Goal: Task Accomplishment & Management: Use online tool/utility

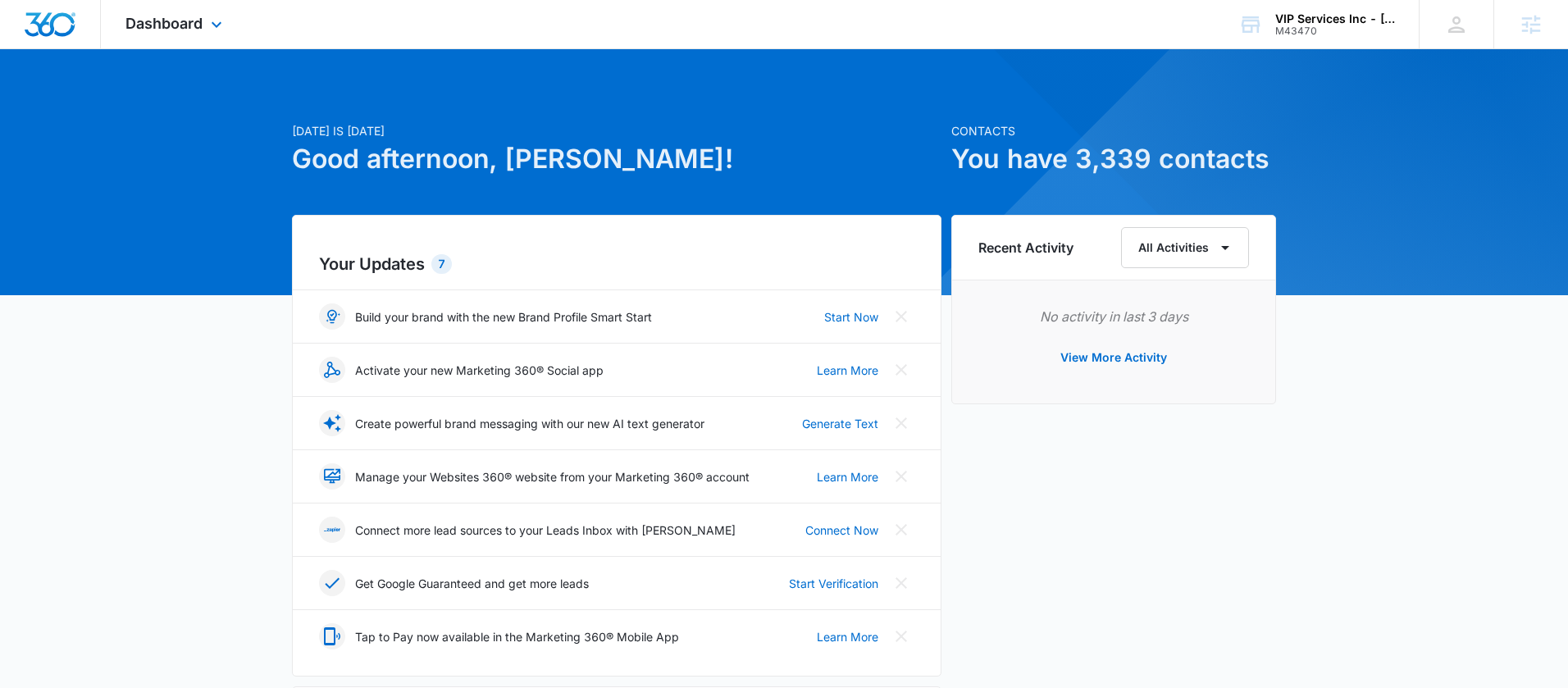
click at [203, 20] on div "Dashboard Apps Reputation Websites Forms CRM Email Social Payments POS Content …" at bounding box center [175, 24] width 150 height 49
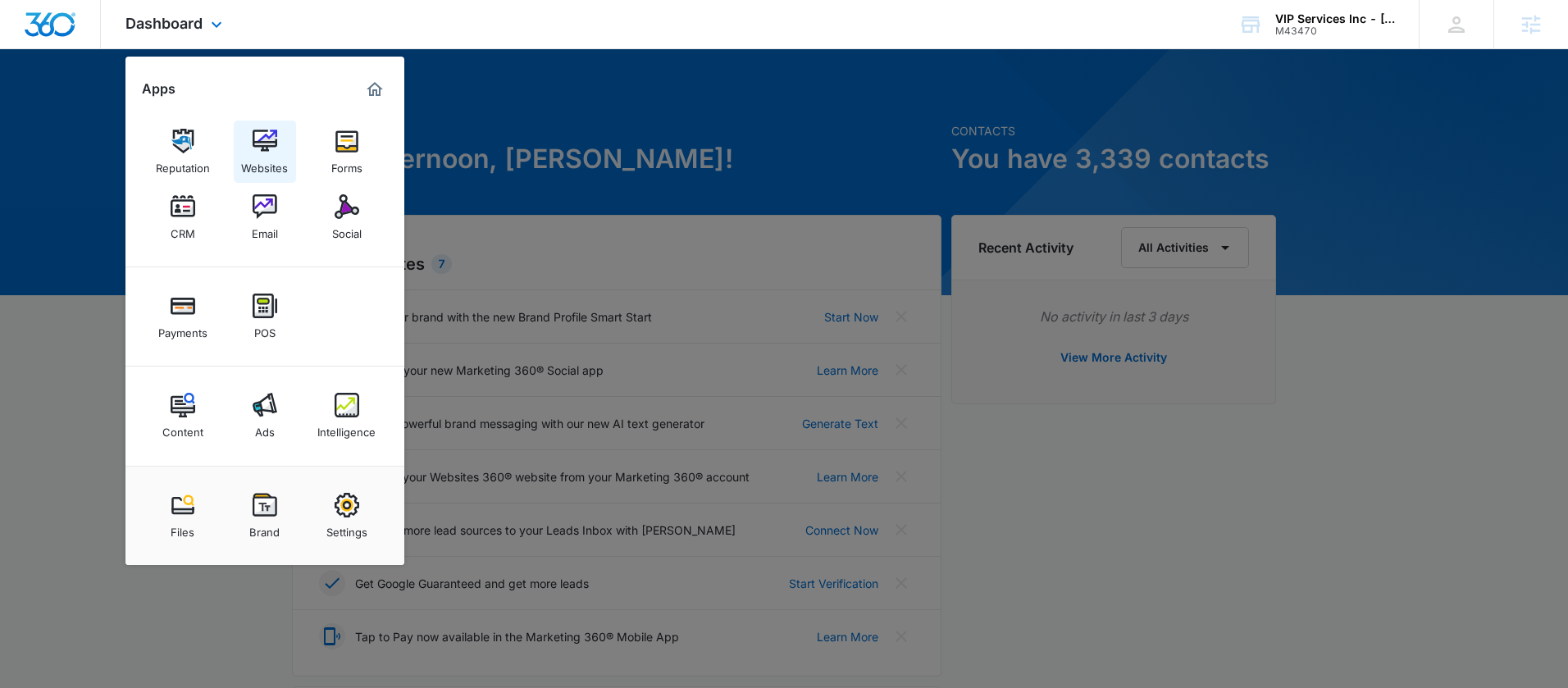
click at [296, 160] on link "Websites" at bounding box center [264, 152] width 62 height 62
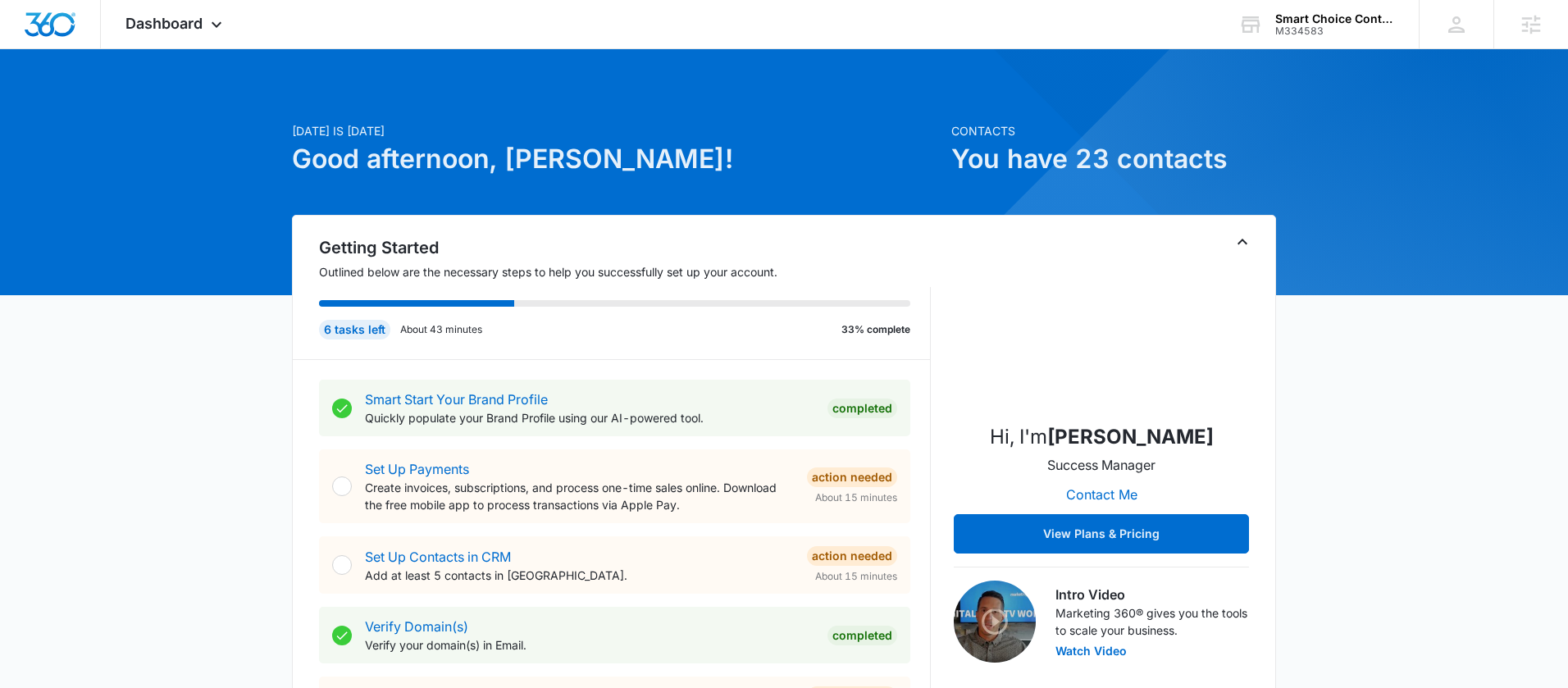
scroll to position [3, 0]
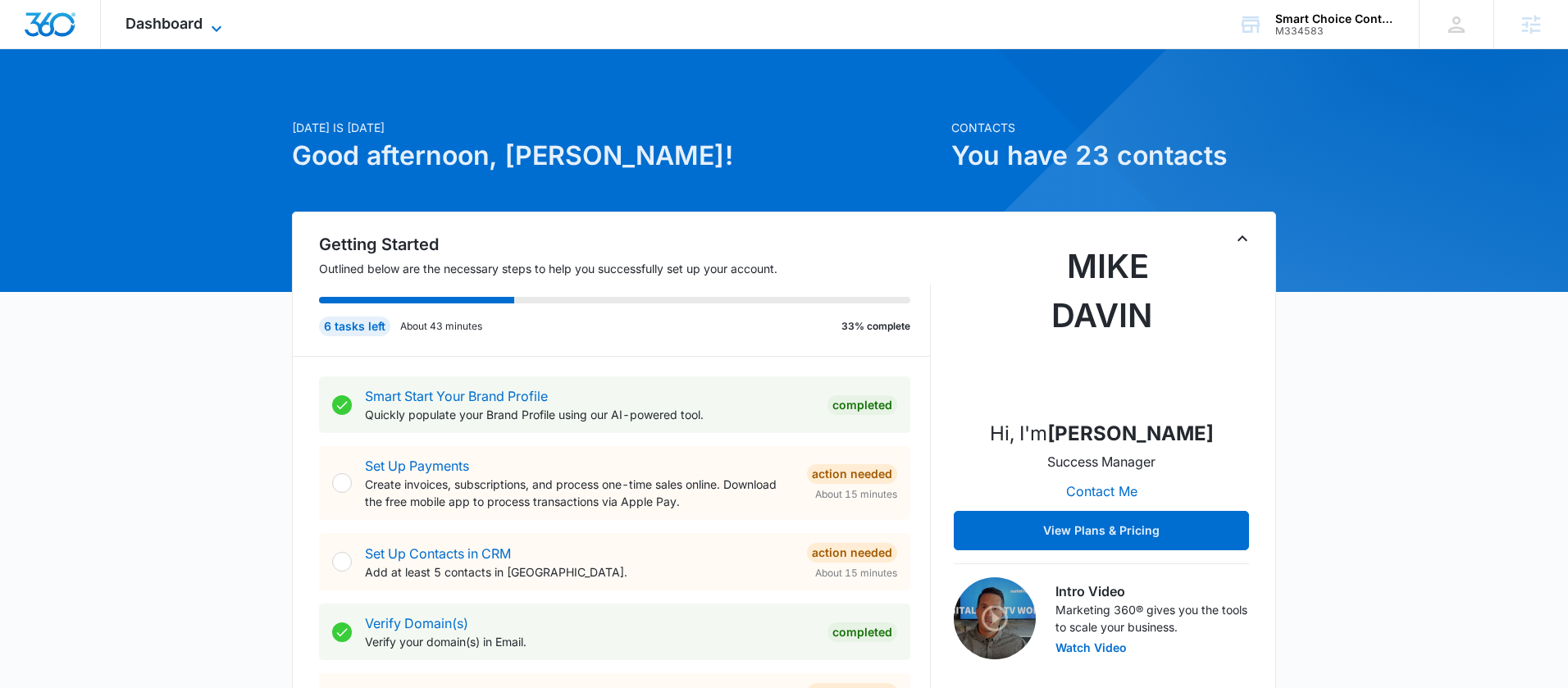
click at [173, 30] on span "Dashboard" at bounding box center [164, 23] width 78 height 17
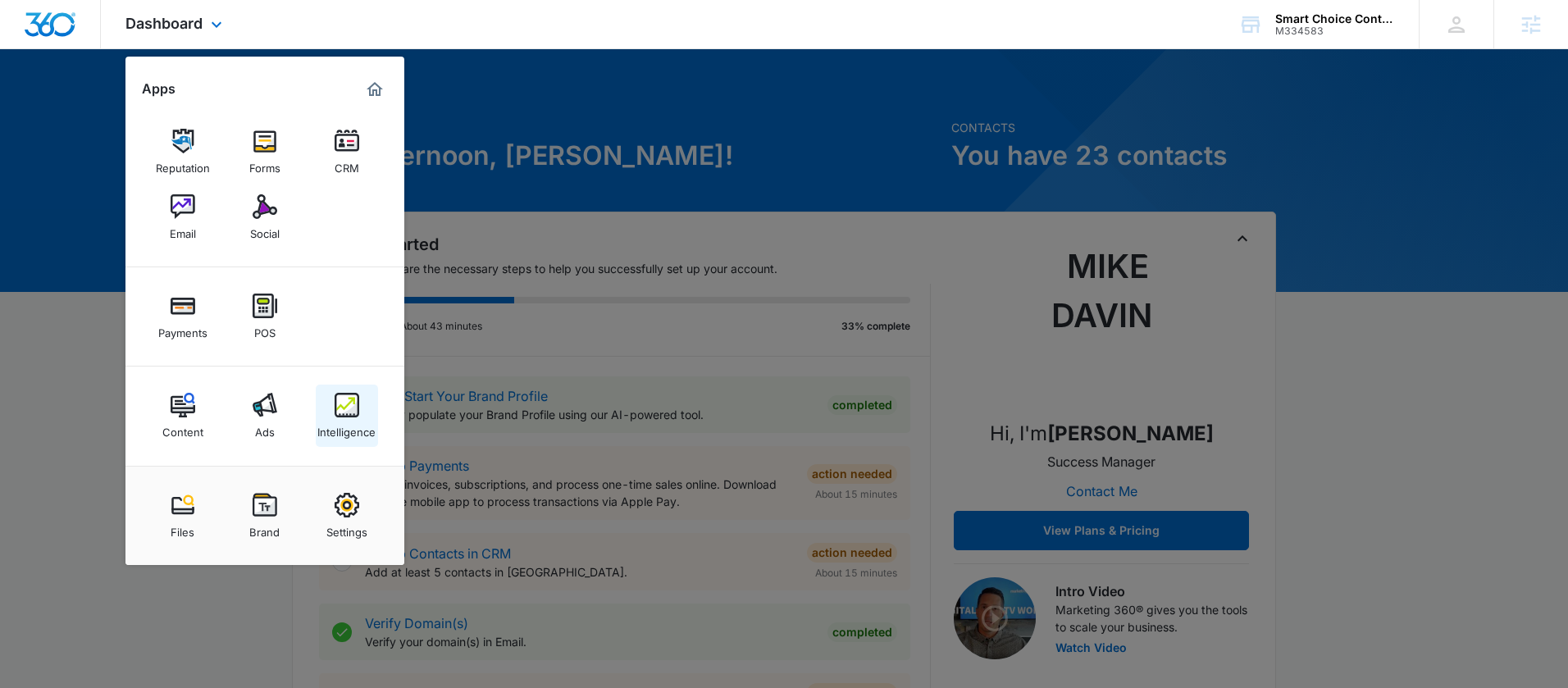
click at [345, 406] on img at bounding box center [347, 404] width 25 height 25
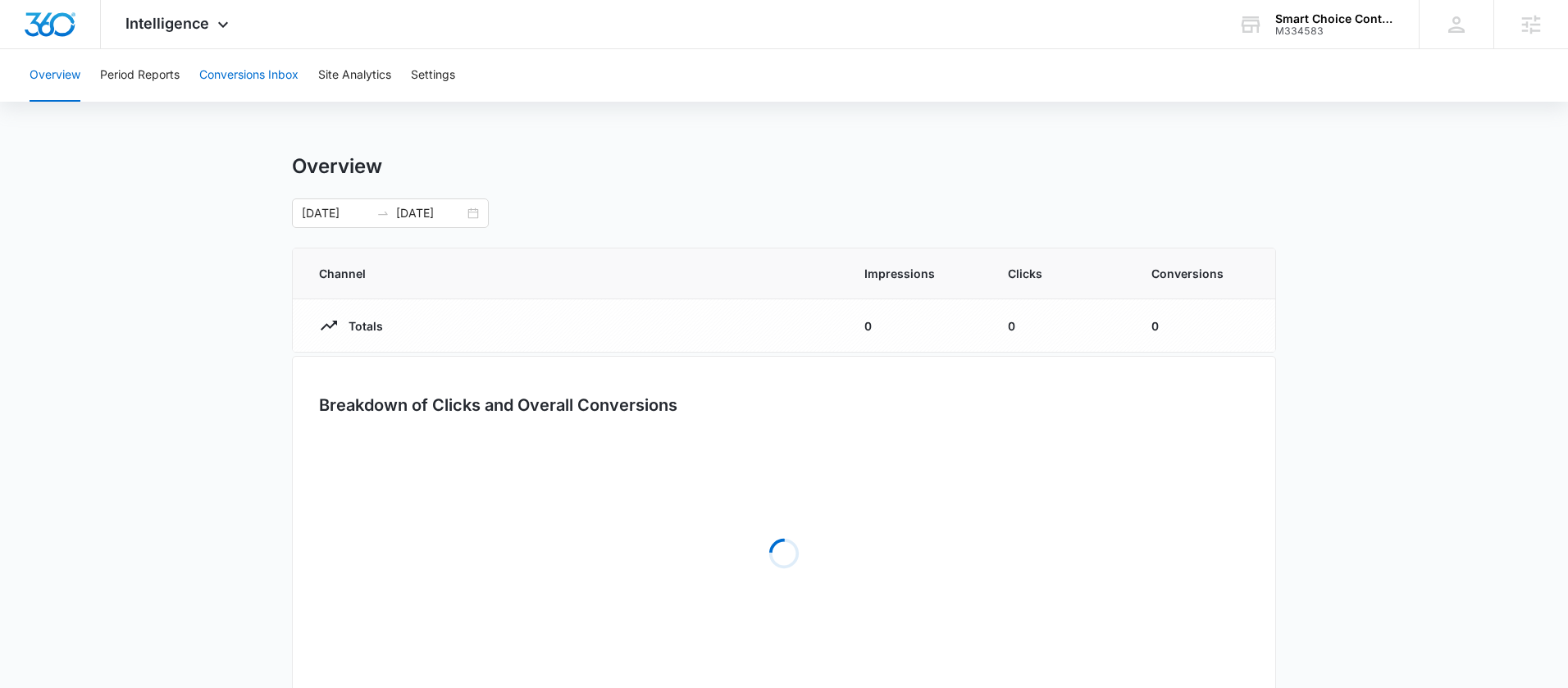
click at [250, 76] on button "Conversions Inbox" at bounding box center [249, 76] width 100 height 53
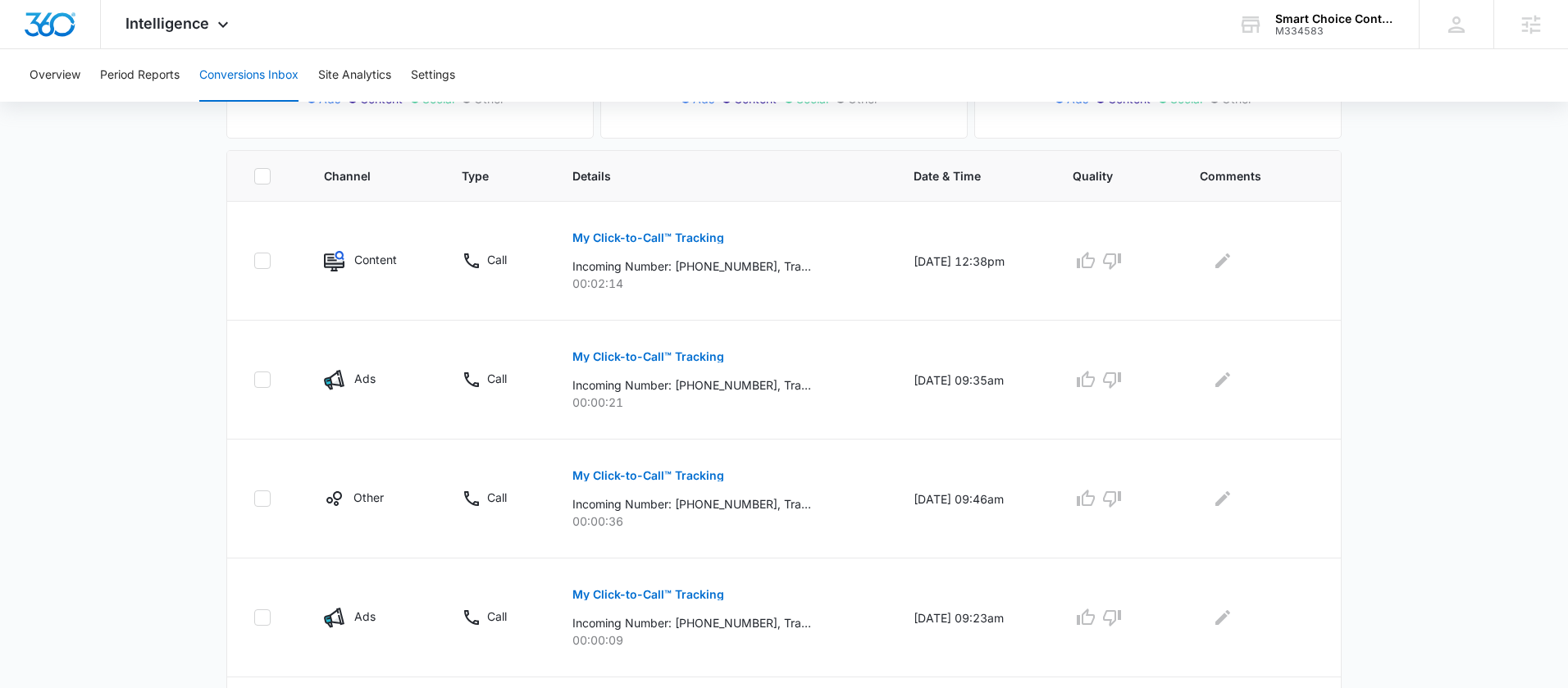
scroll to position [198, 0]
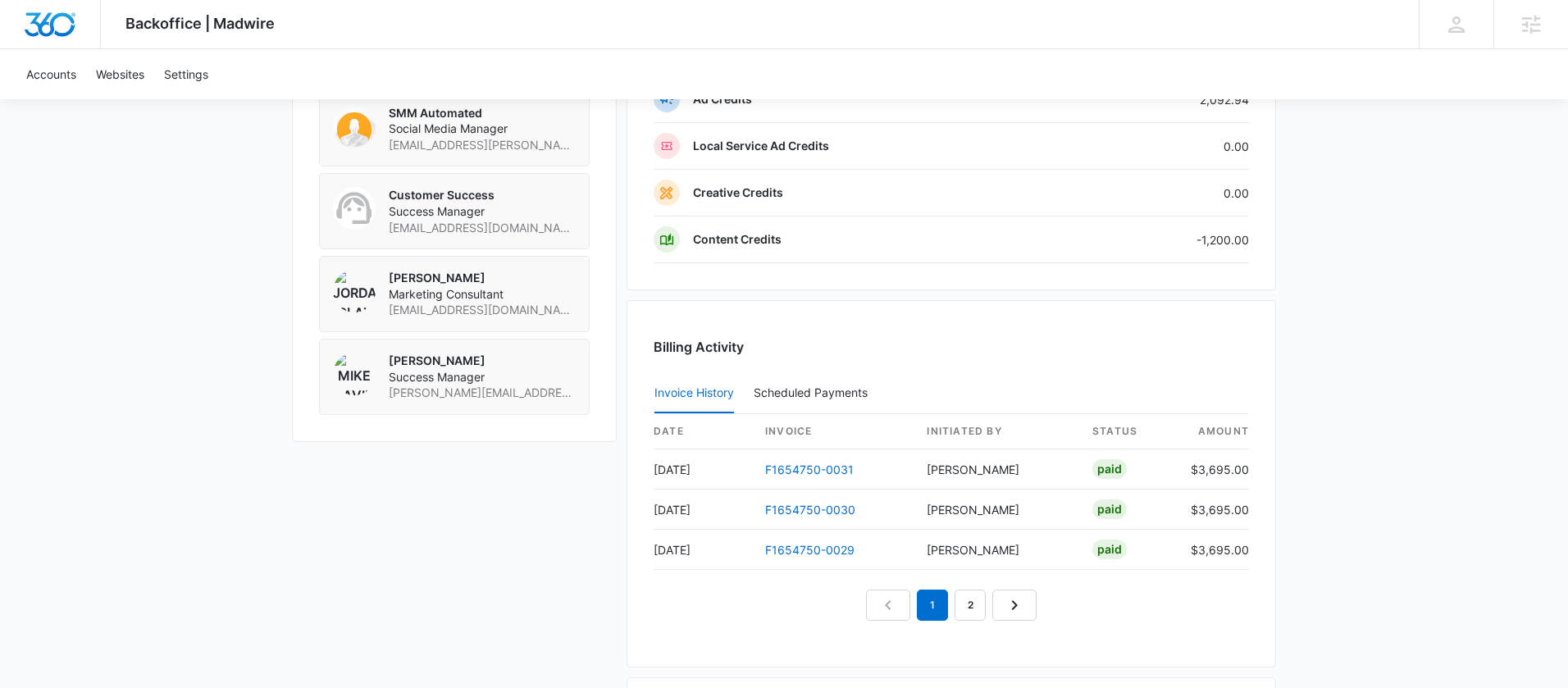
scroll to position [1084, 0]
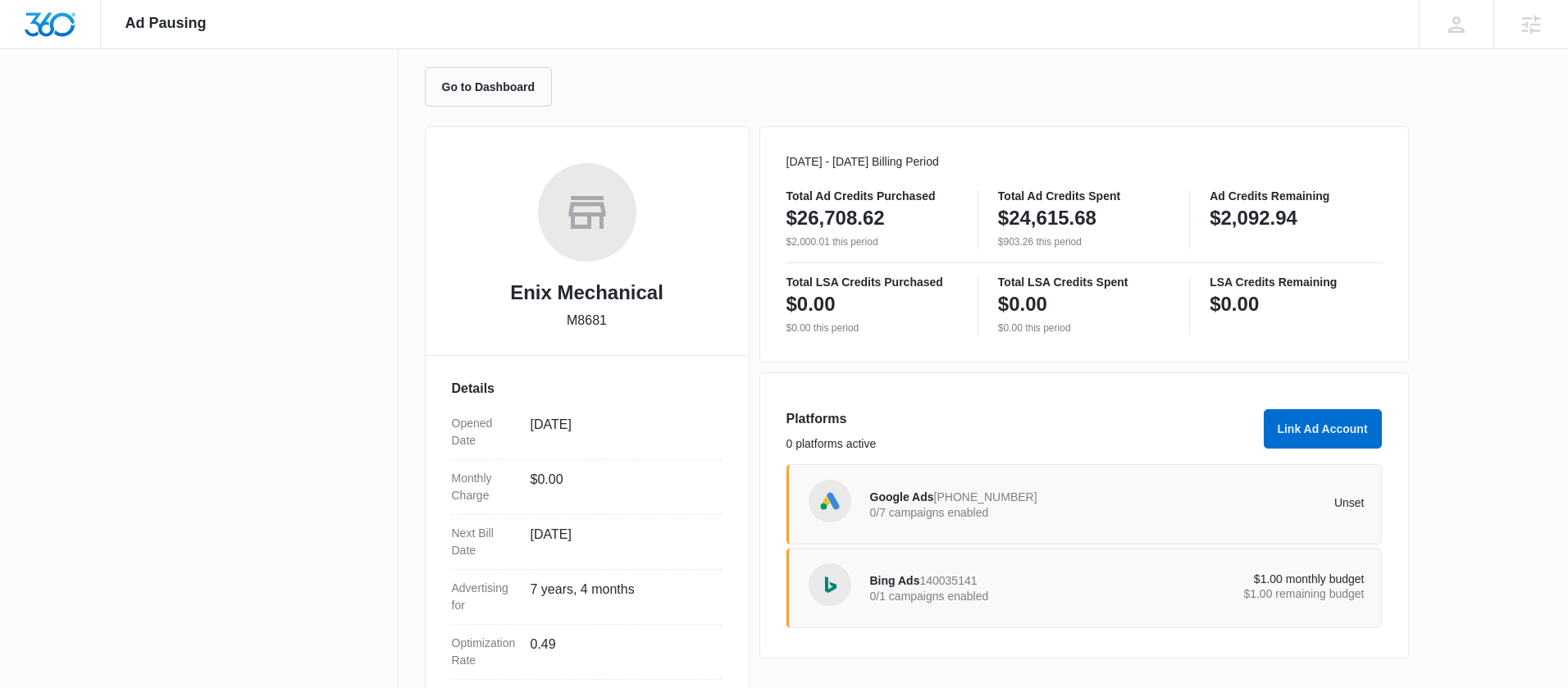
scroll to position [290, 0]
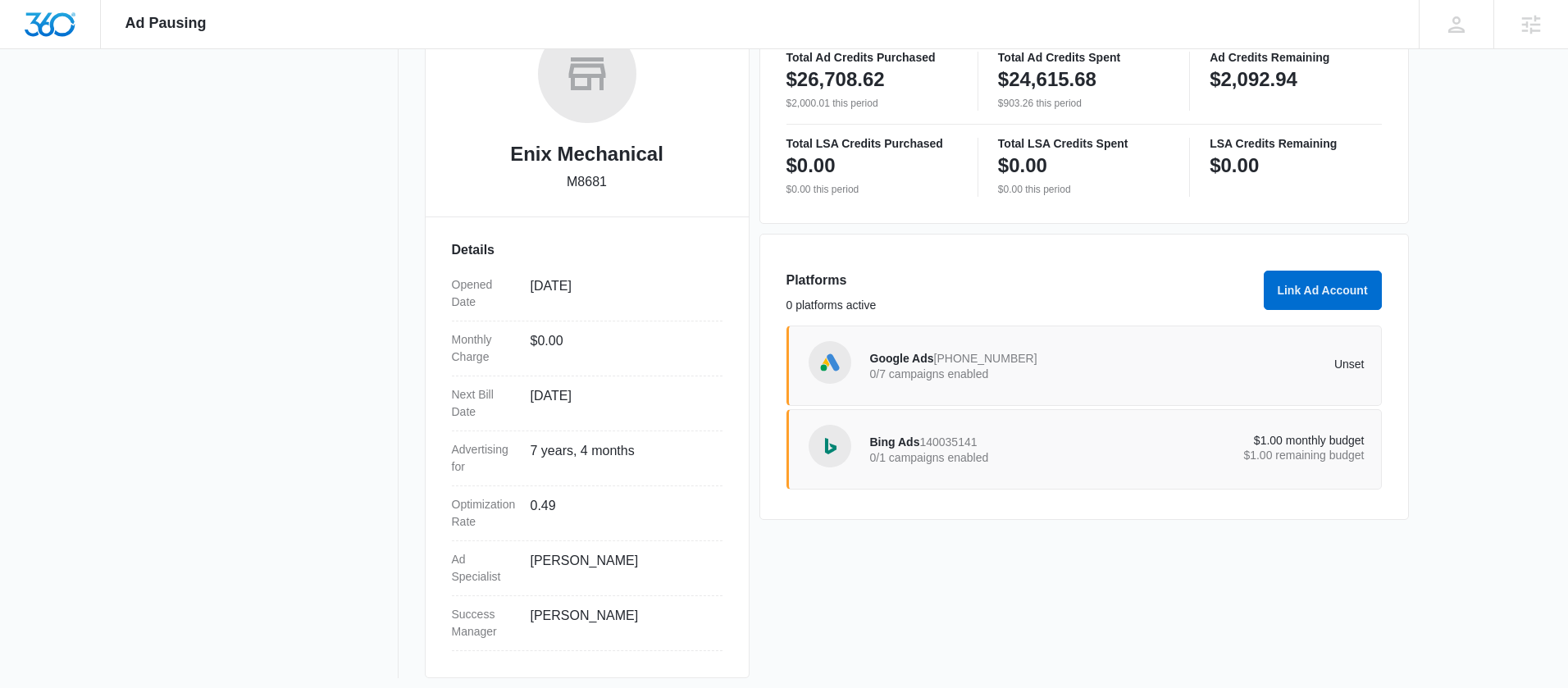
click at [1175, 334] on div "Google Ads 491-591-7342 0/7 campaigns enabled Unset" at bounding box center [1083, 365] width 595 height 80
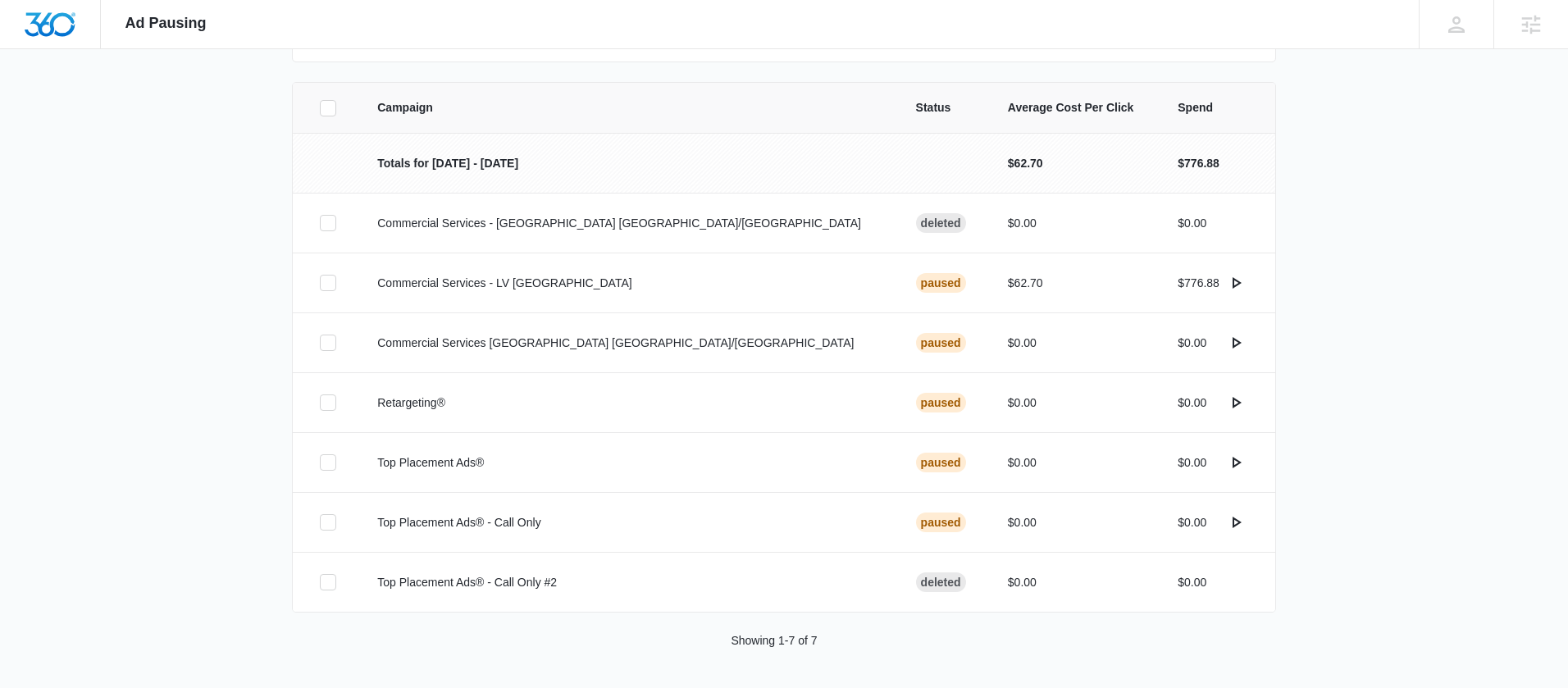
scroll to position [316, 0]
click at [1231, 280] on icon "actions.activate" at bounding box center [1236, 282] width 20 height 20
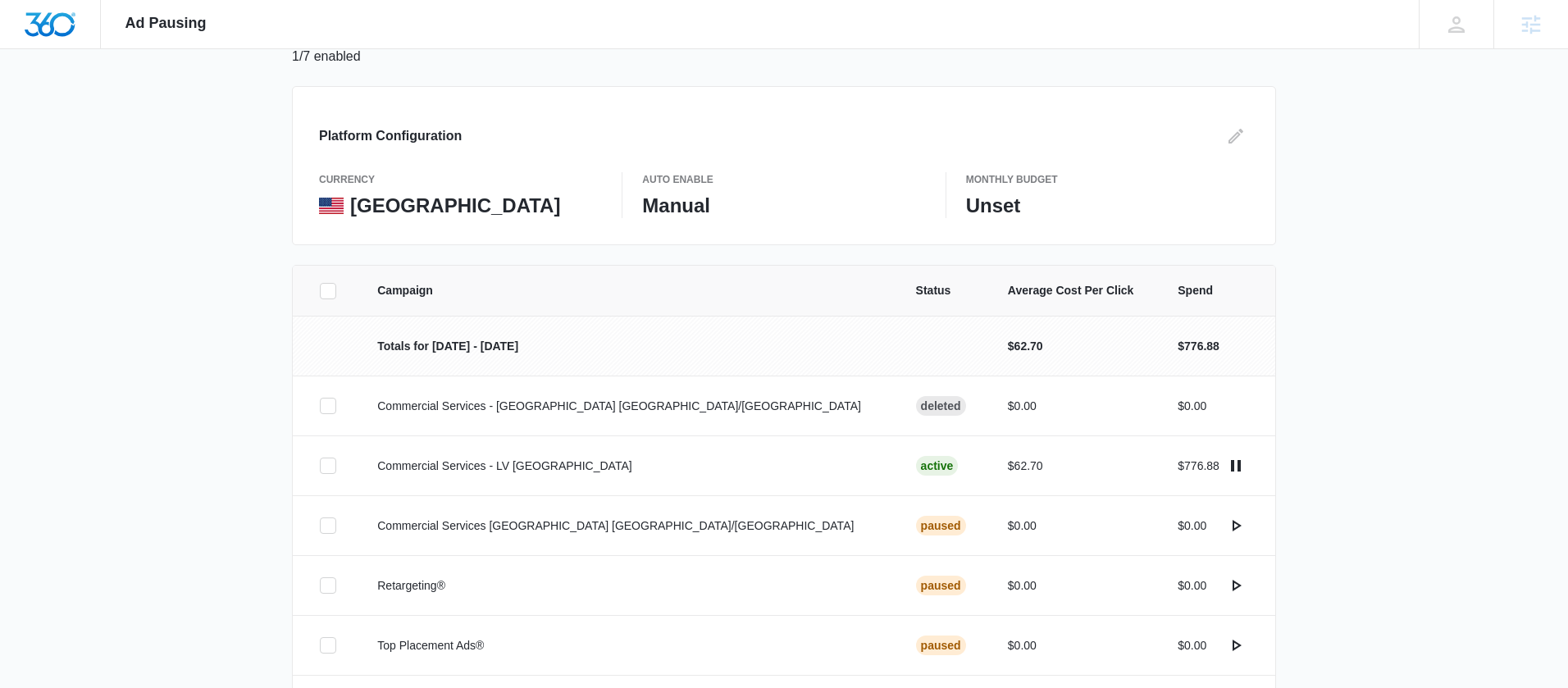
scroll to position [130, 0]
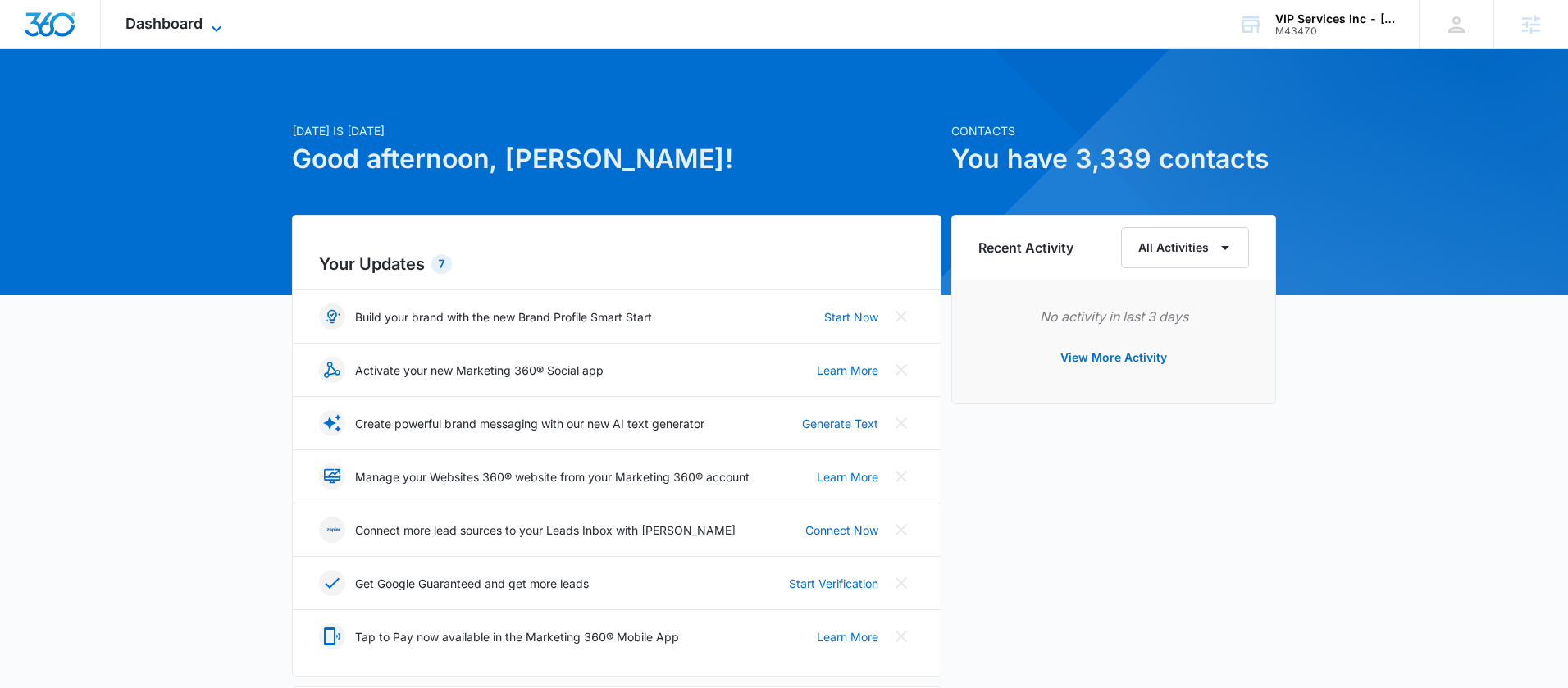
click at [196, 32] on span "Dashboard" at bounding box center [164, 23] width 78 height 17
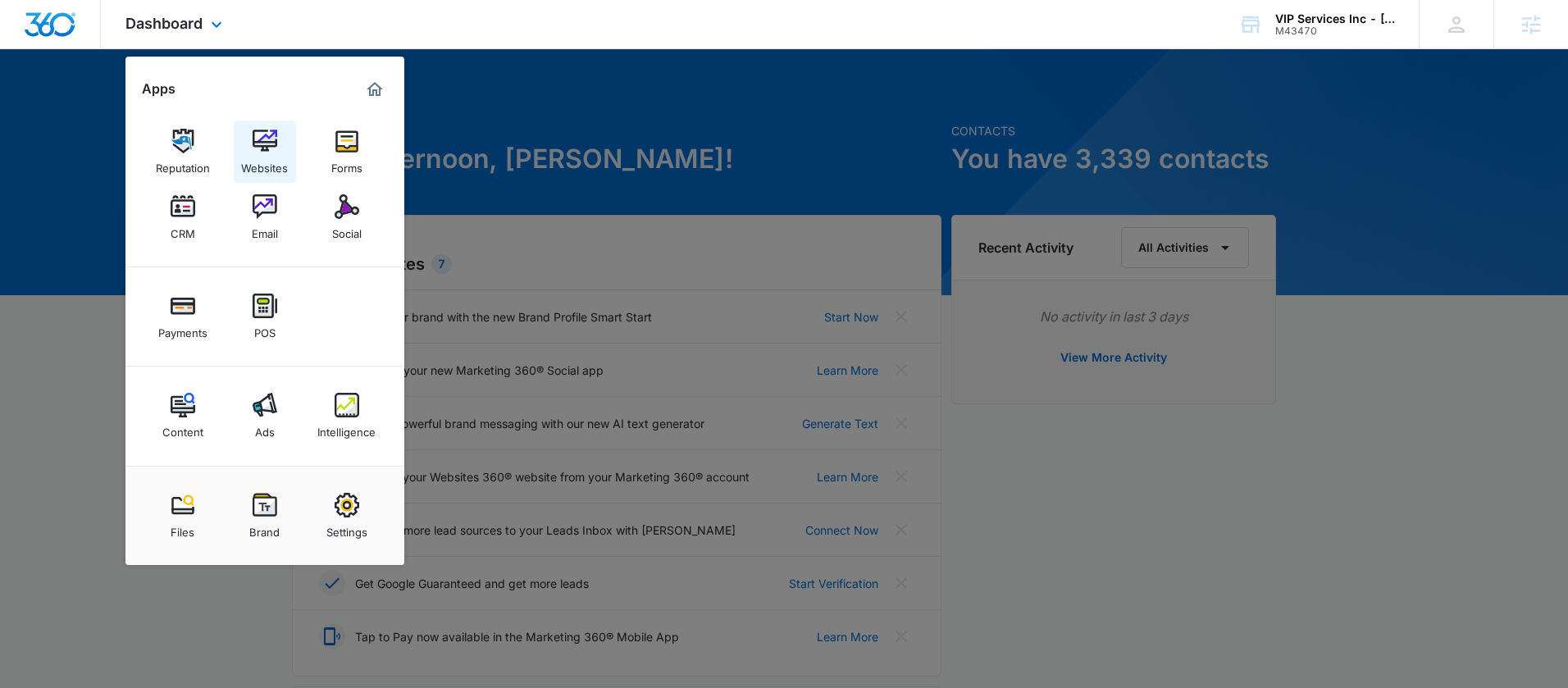
click at [273, 132] on img at bounding box center [265, 140] width 25 height 25
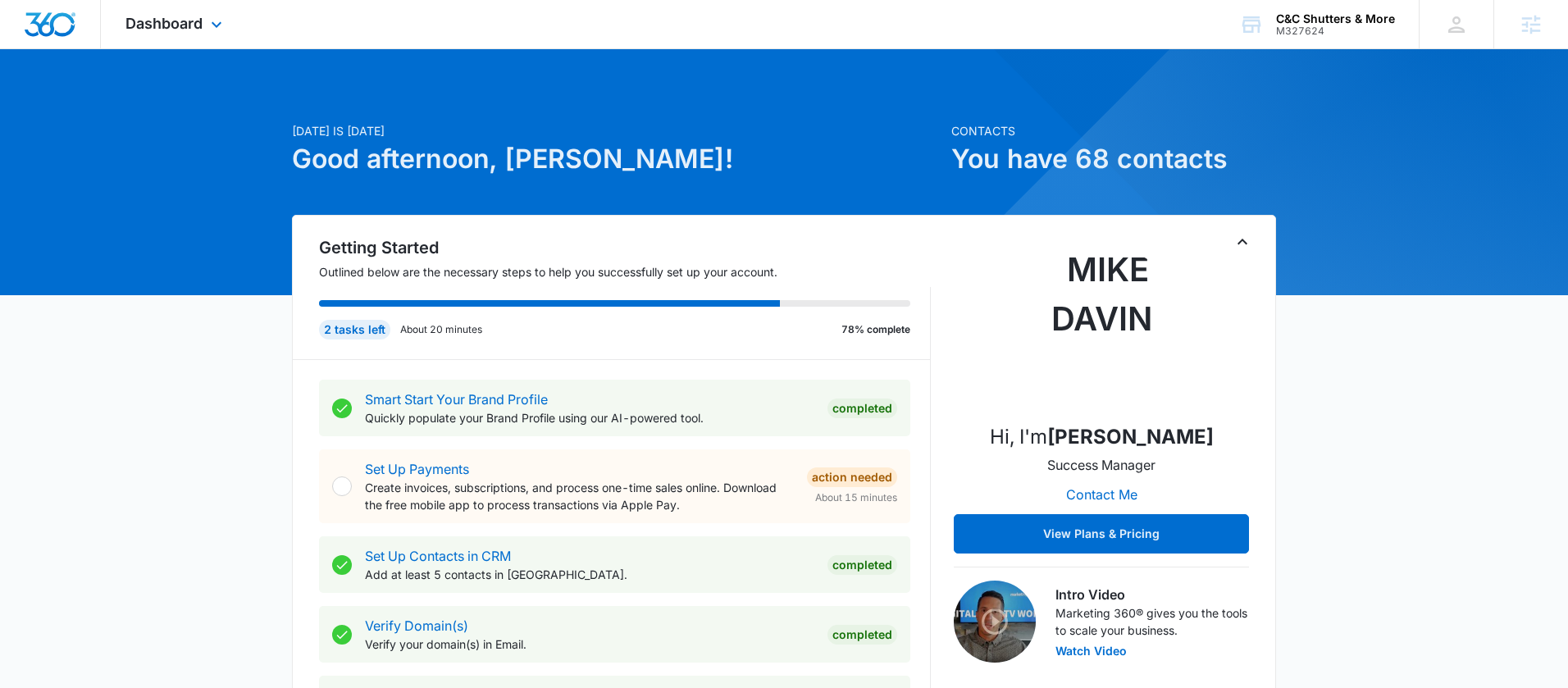
click at [212, 37] on div "Dashboard Apps Reputation Websites Forms CRM Email Social Shop Payments POS Con…" at bounding box center [175, 24] width 150 height 49
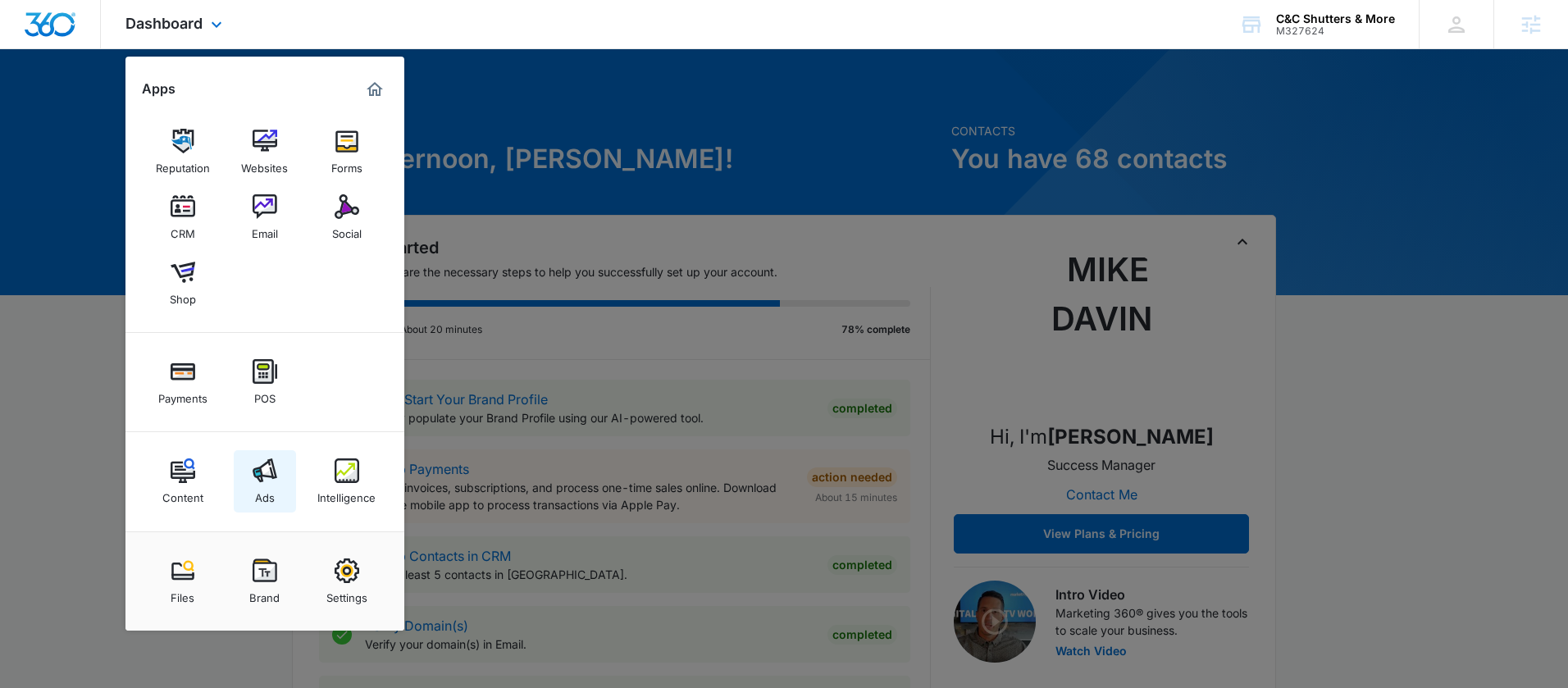
click at [270, 473] on img at bounding box center [265, 470] width 25 height 25
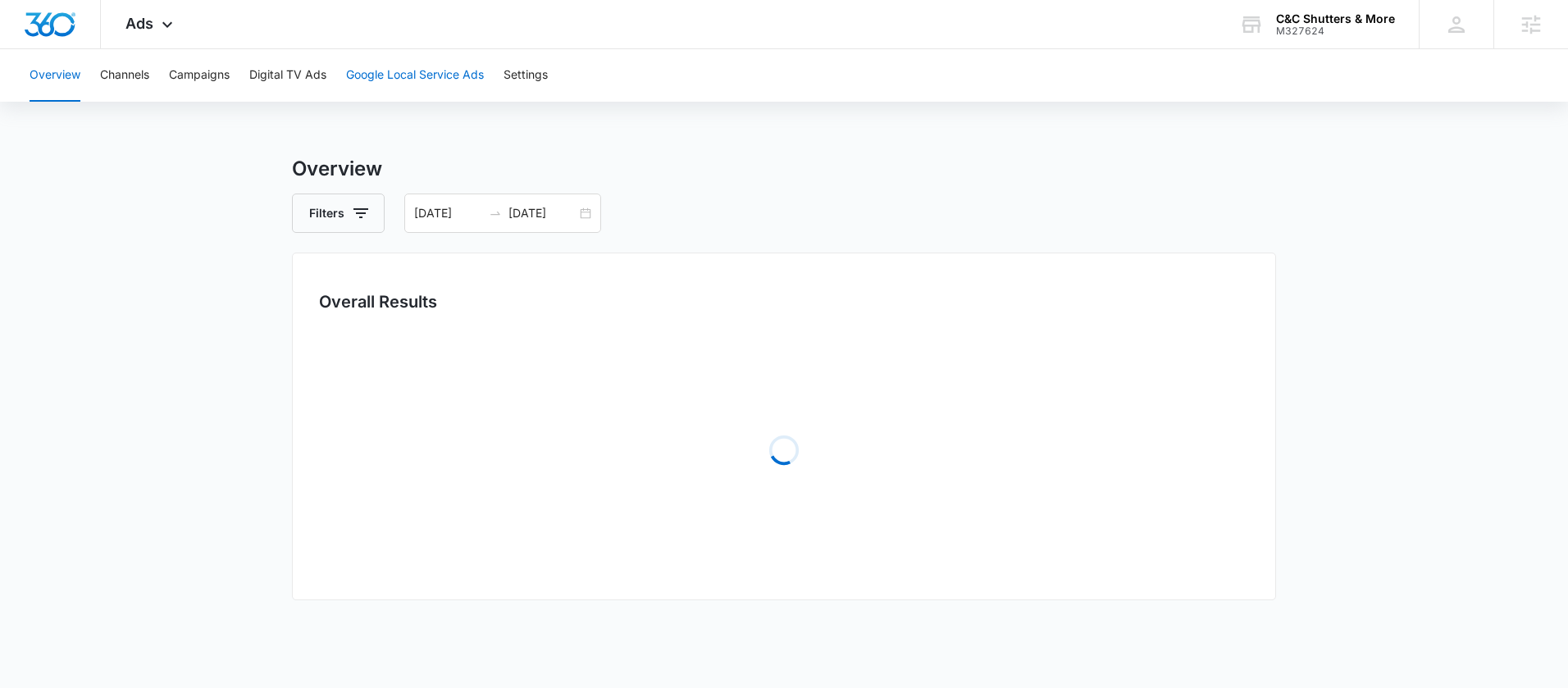
click at [421, 83] on button "Google Local Service Ads" at bounding box center [415, 76] width 138 height 53
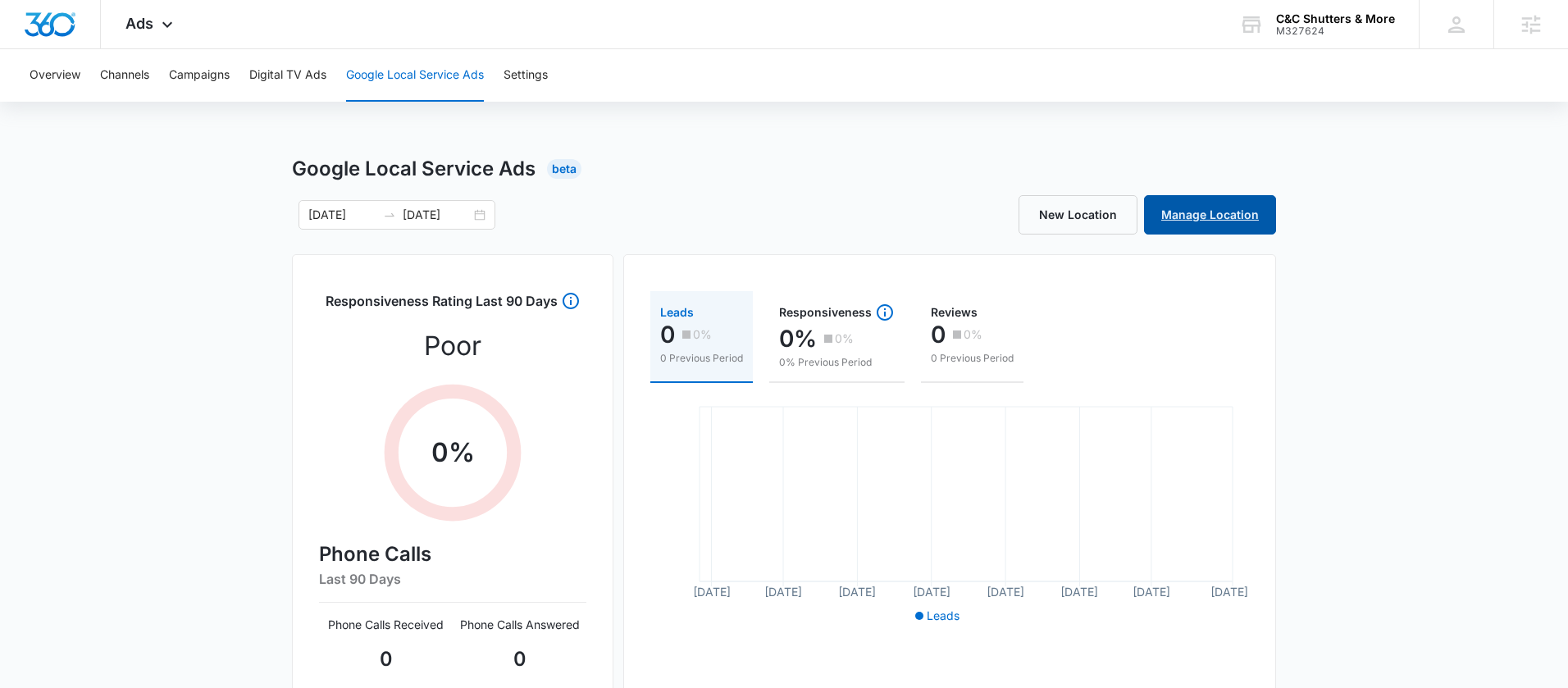
click at [1229, 215] on link "Manage Location" at bounding box center [1209, 215] width 132 height 39
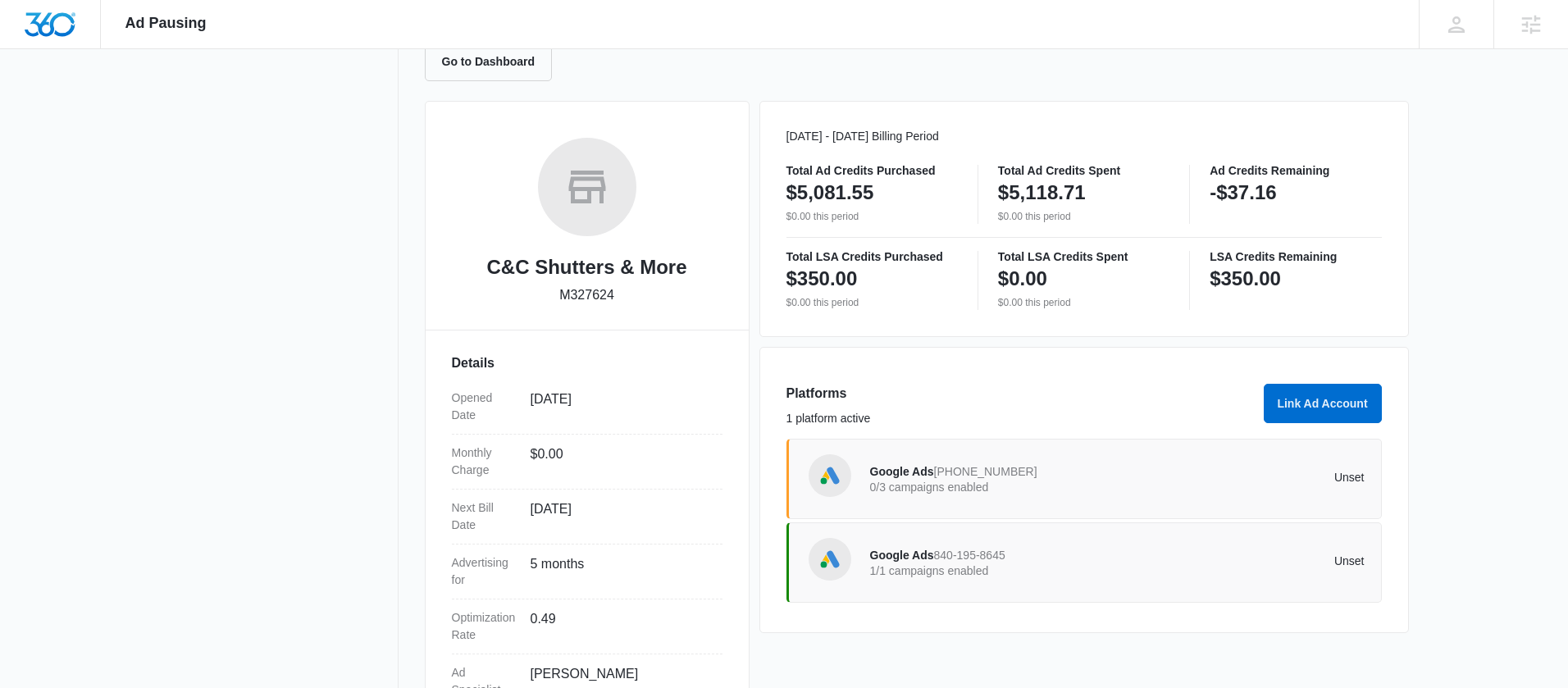
scroll to position [48, 0]
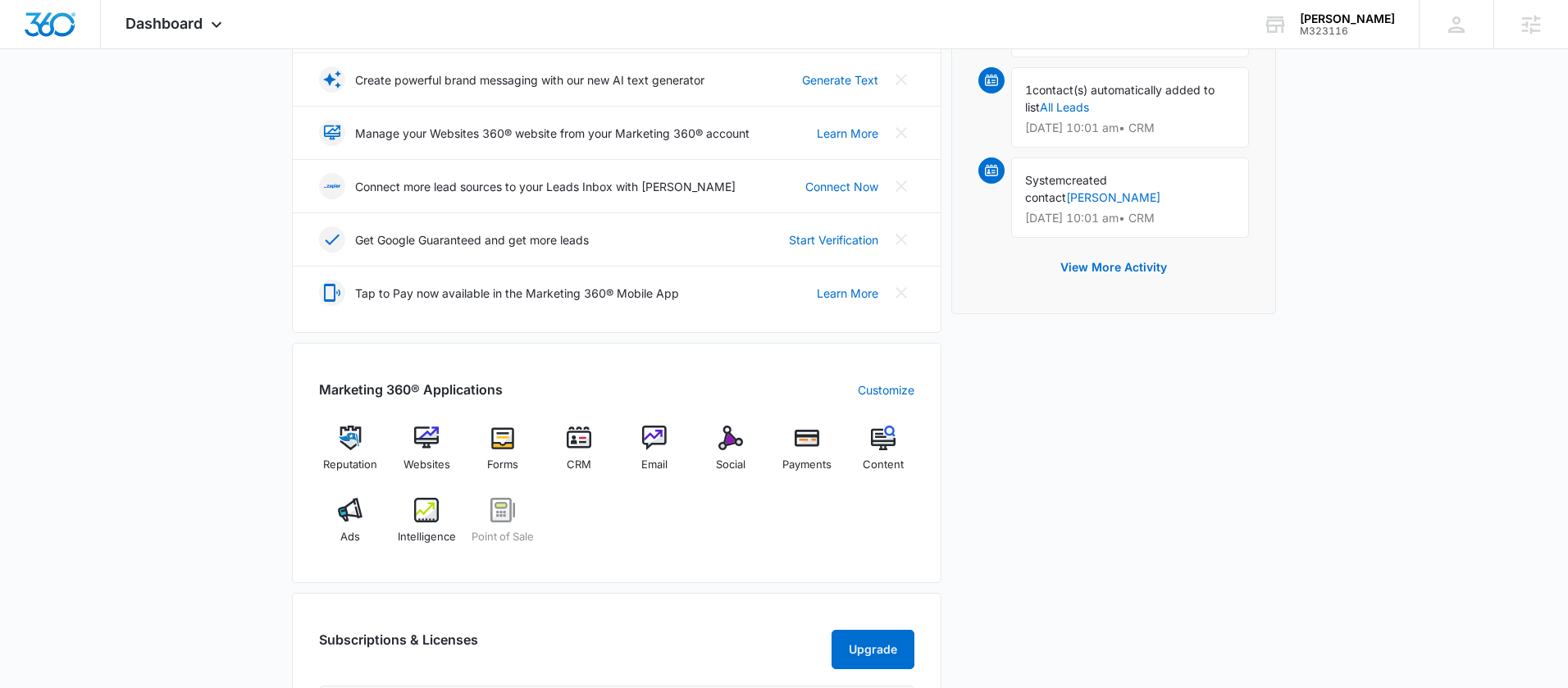
scroll to position [469, 0]
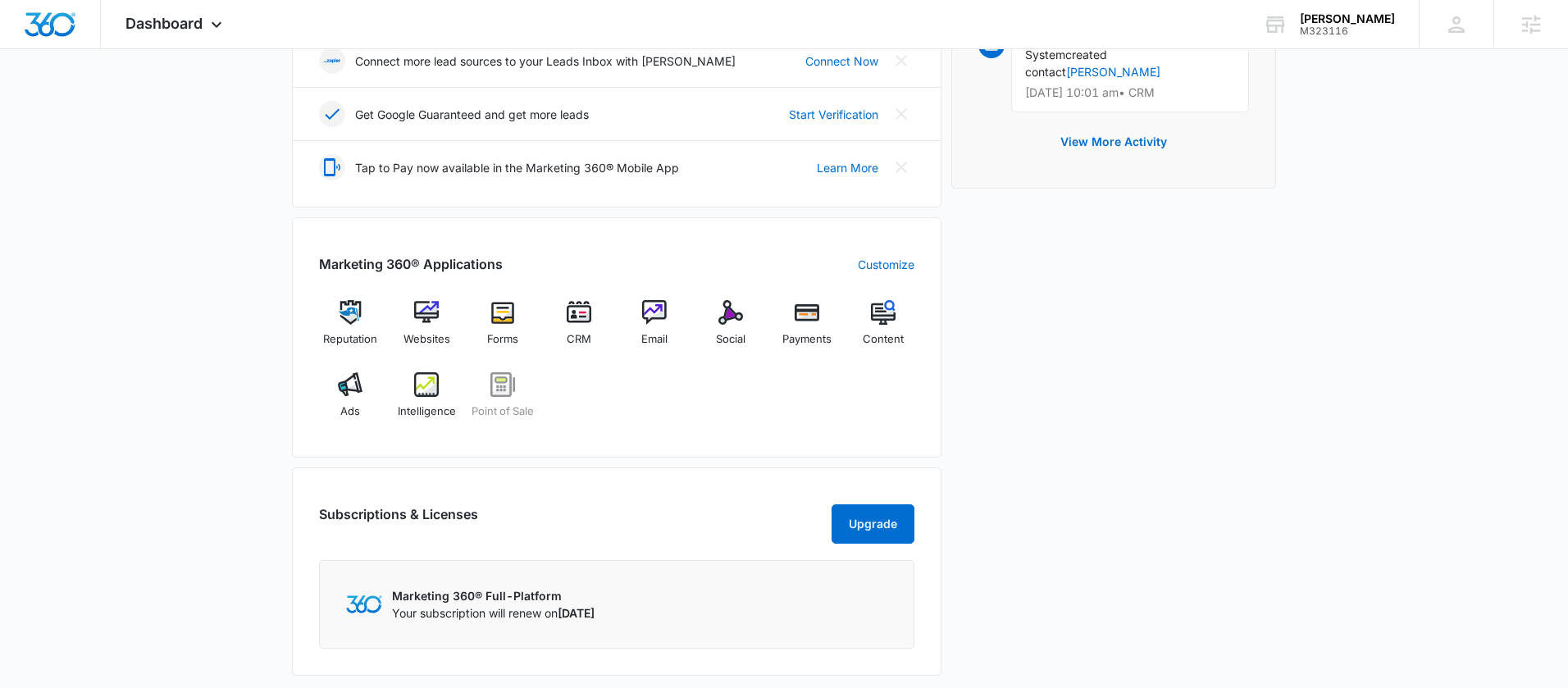
click at [658, 385] on div "Reputation Websites Forms CRM Email Social Payments Content Ads Intelligence Po…" at bounding box center [617, 364] width 595 height 130
click at [441, 397] on div "Intelligence" at bounding box center [427, 401] width 63 height 59
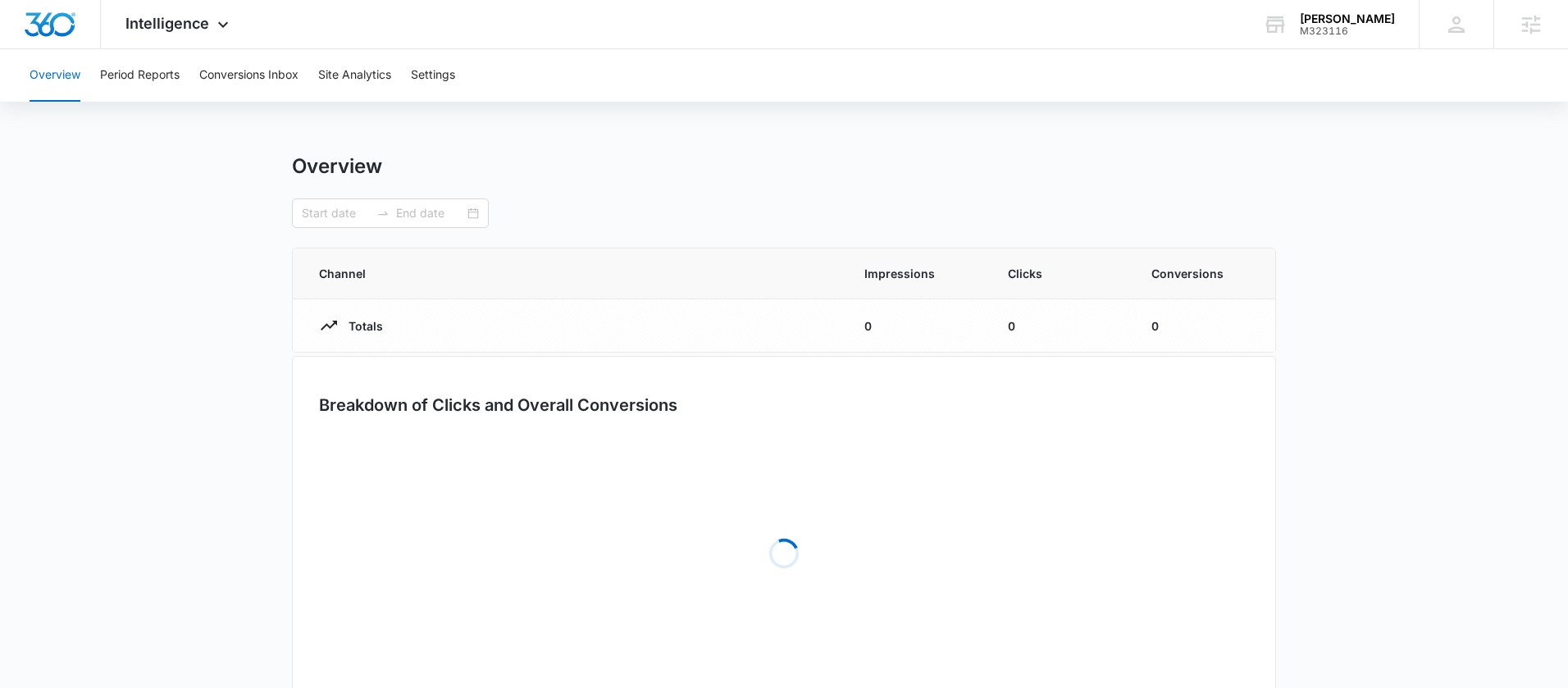
type input "08/08/2025"
type input "09/07/2025"
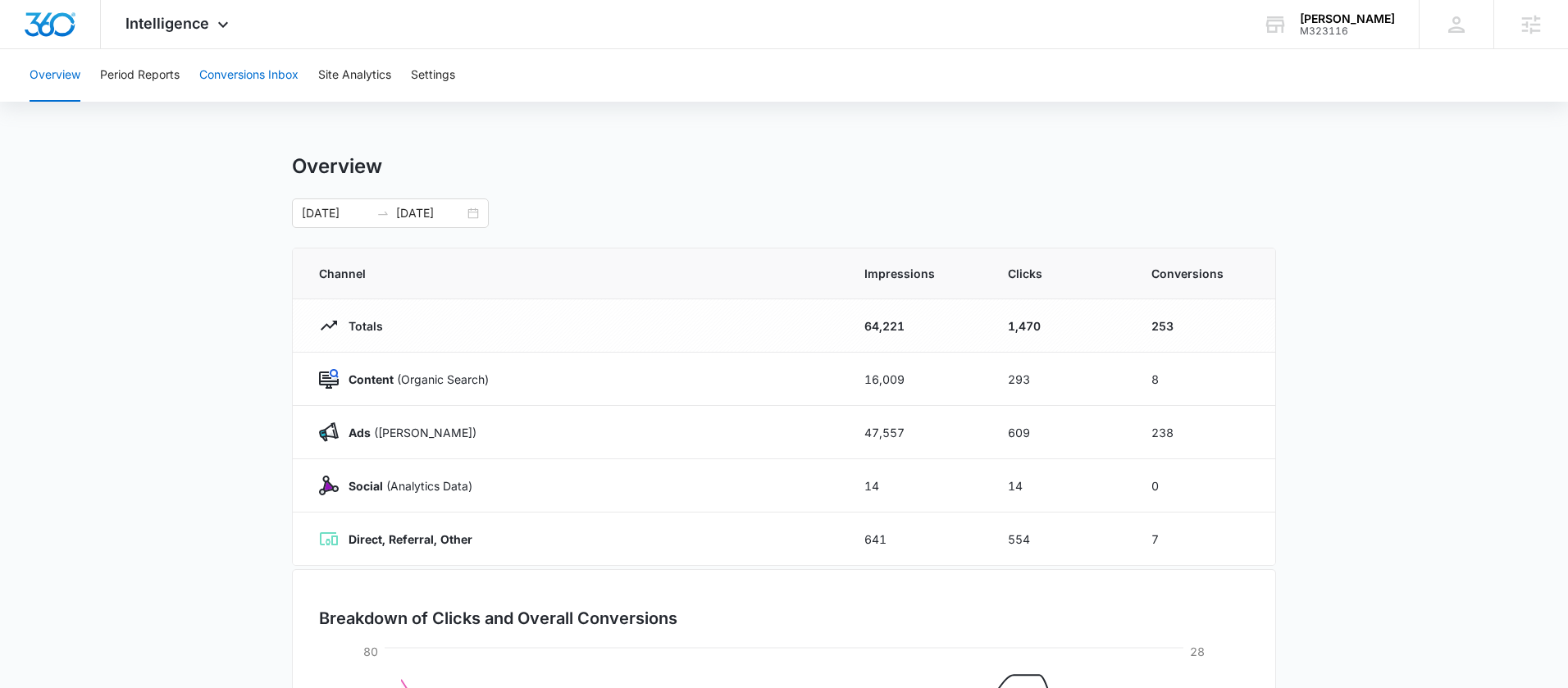
click at [250, 77] on button "Conversions Inbox" at bounding box center [249, 76] width 100 height 53
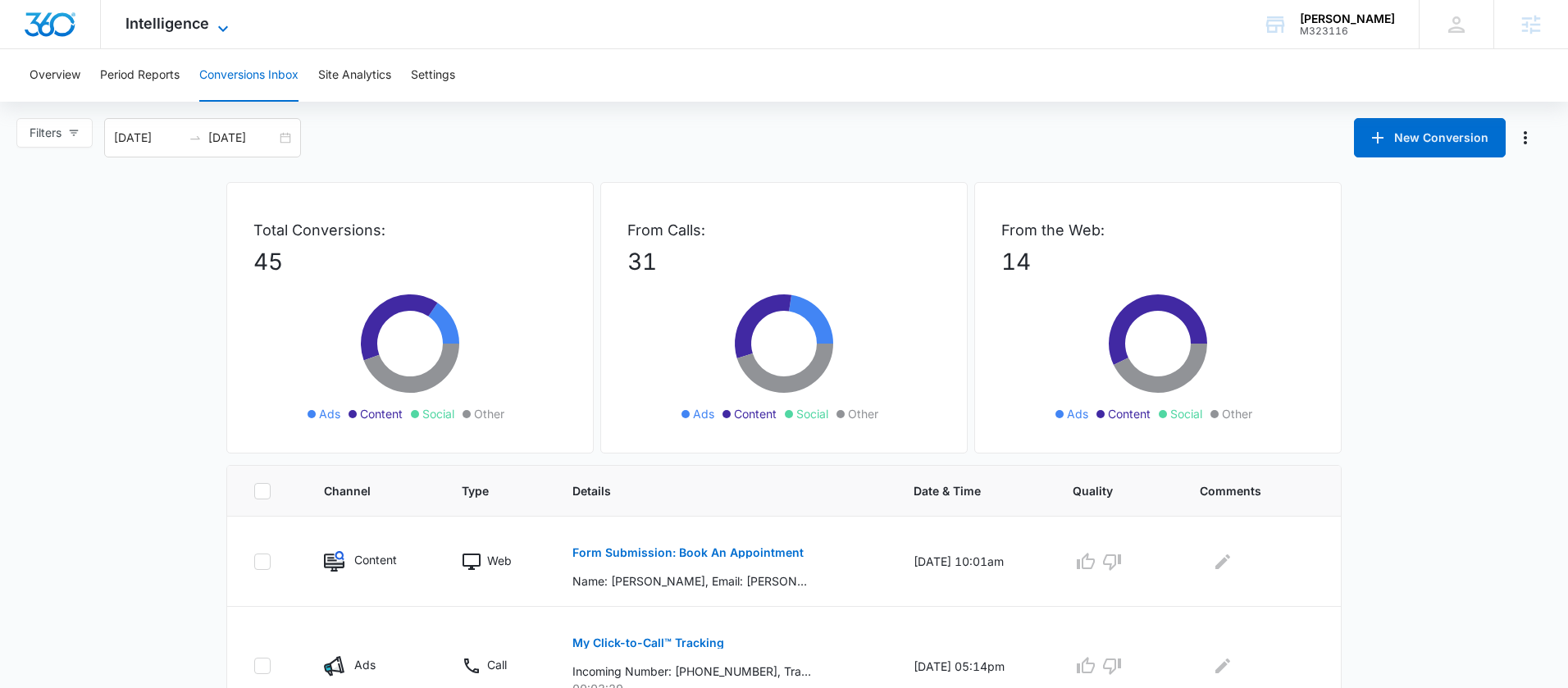
click at [188, 26] on span "Intelligence" at bounding box center [167, 23] width 83 height 17
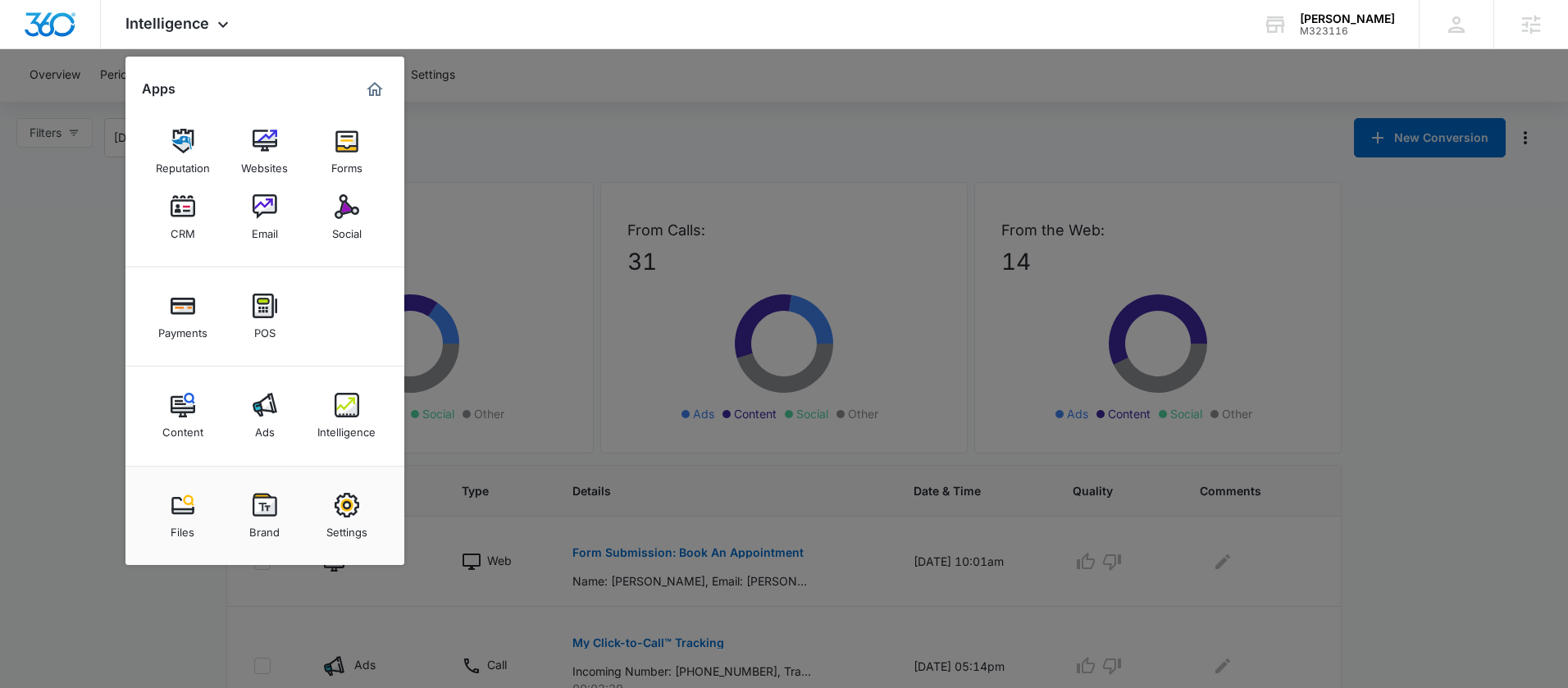
click at [514, 88] on div at bounding box center [784, 344] width 1568 height 688
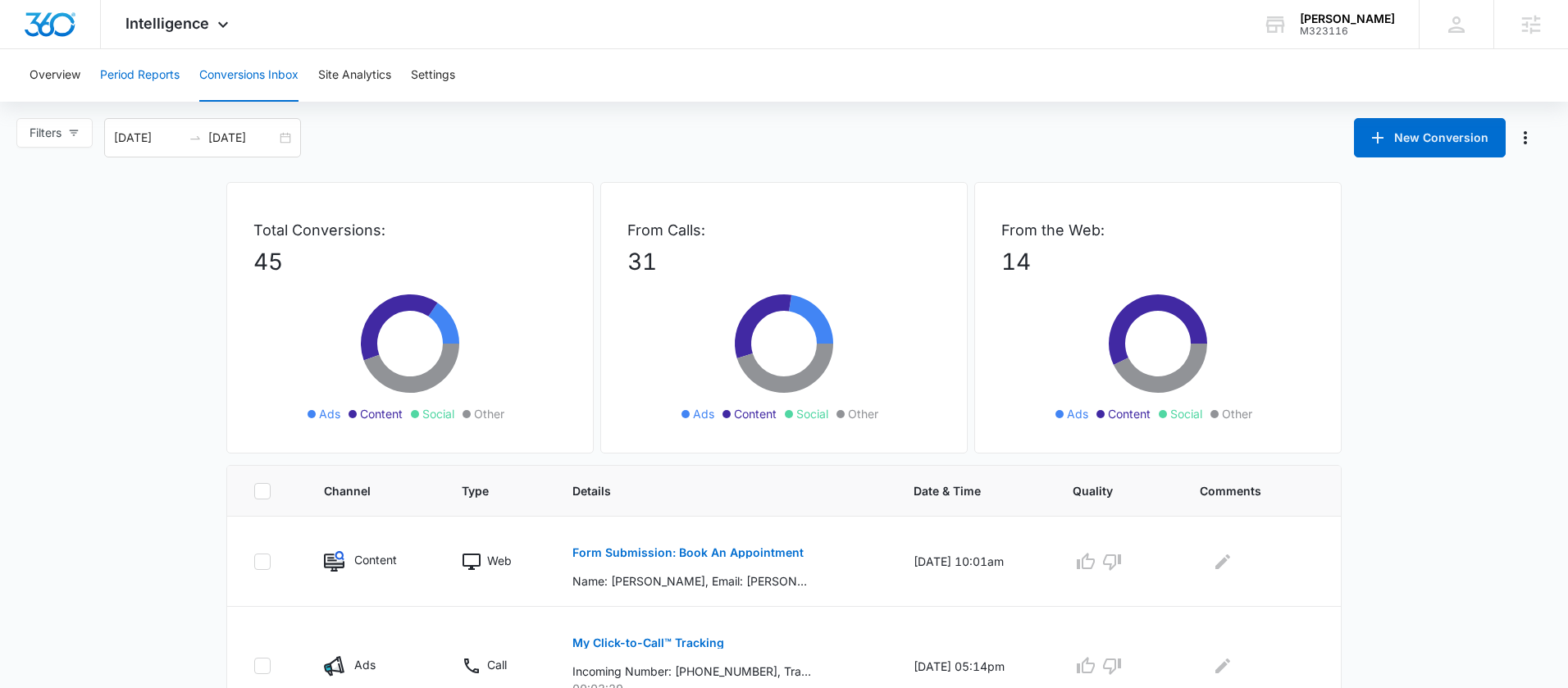
click at [113, 76] on button "Period Reports" at bounding box center [139, 76] width 79 height 53
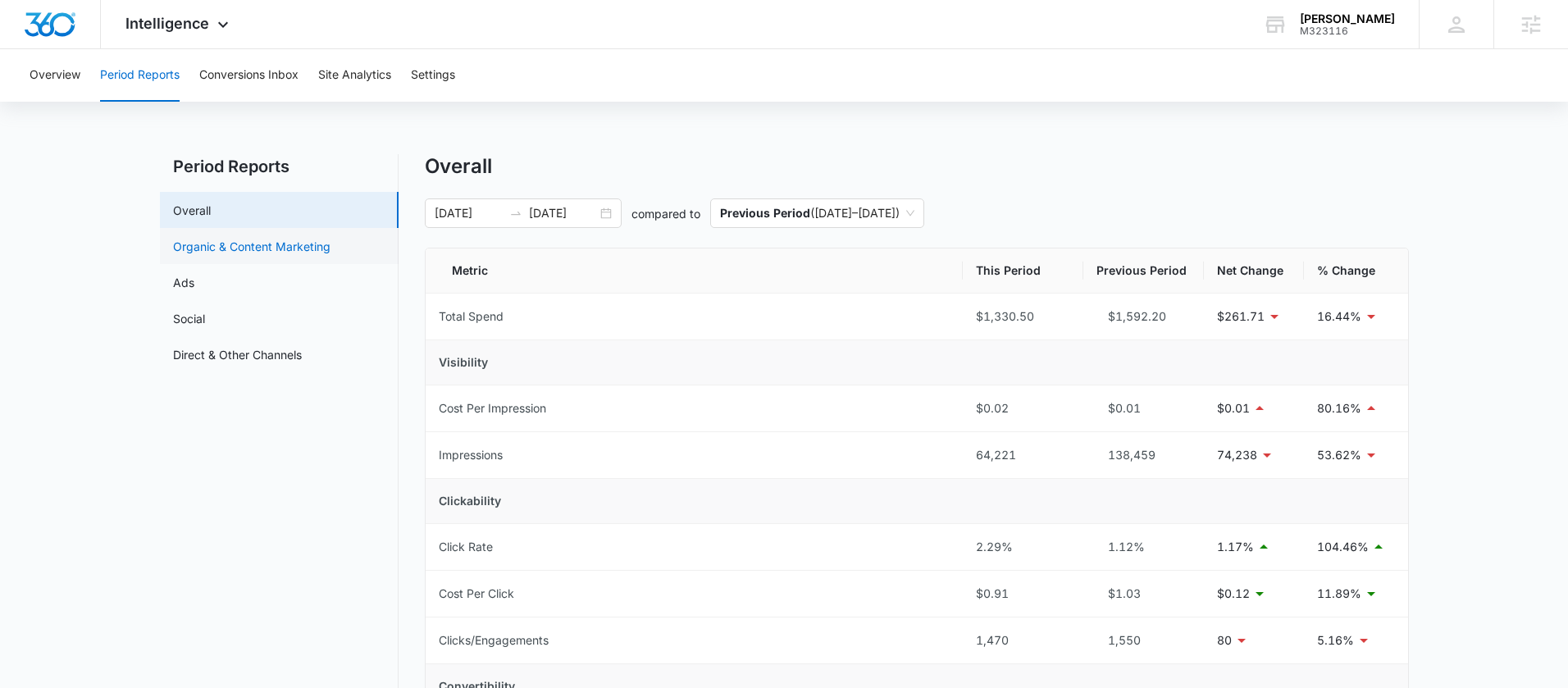
click at [318, 255] on link "Organic & Content Marketing" at bounding box center [251, 246] width 158 height 17
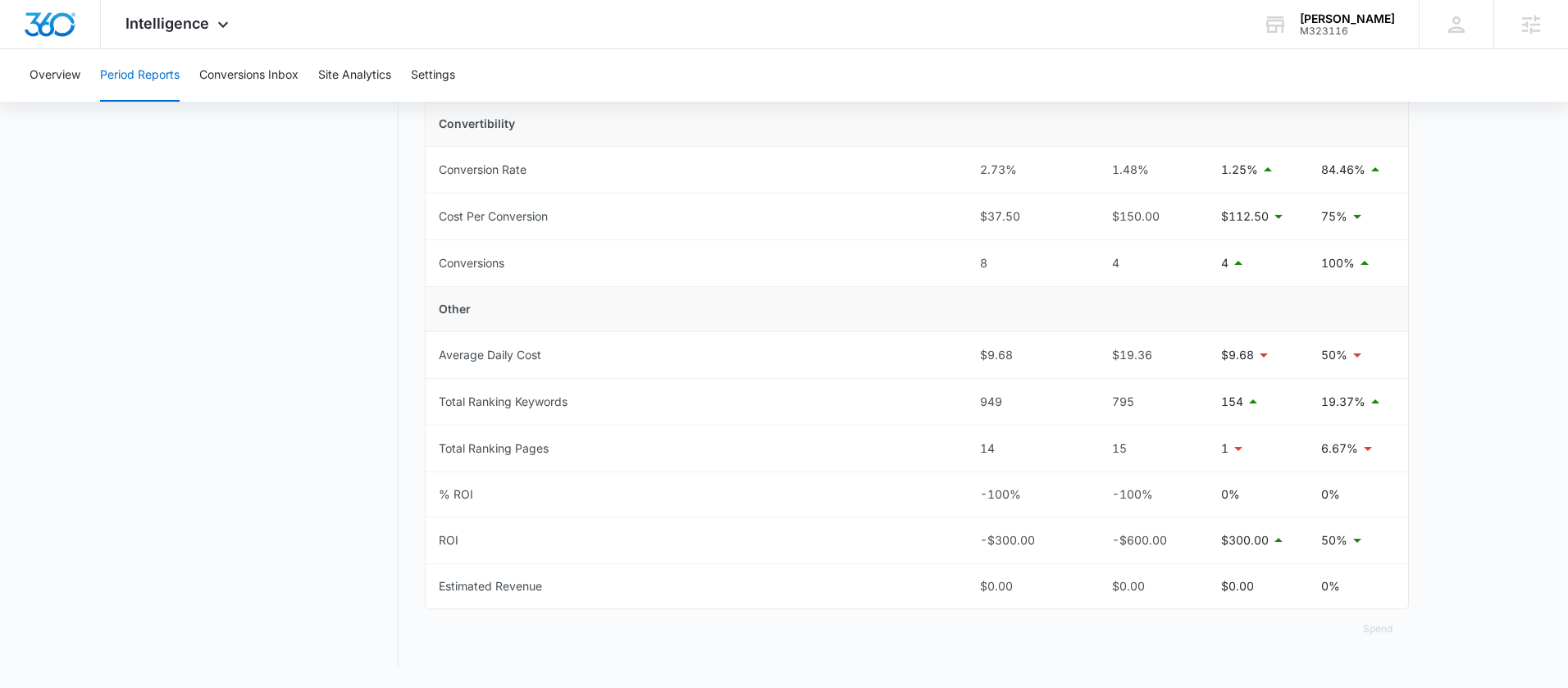
scroll to position [606, 0]
click at [263, 76] on button "Conversions Inbox" at bounding box center [249, 76] width 100 height 53
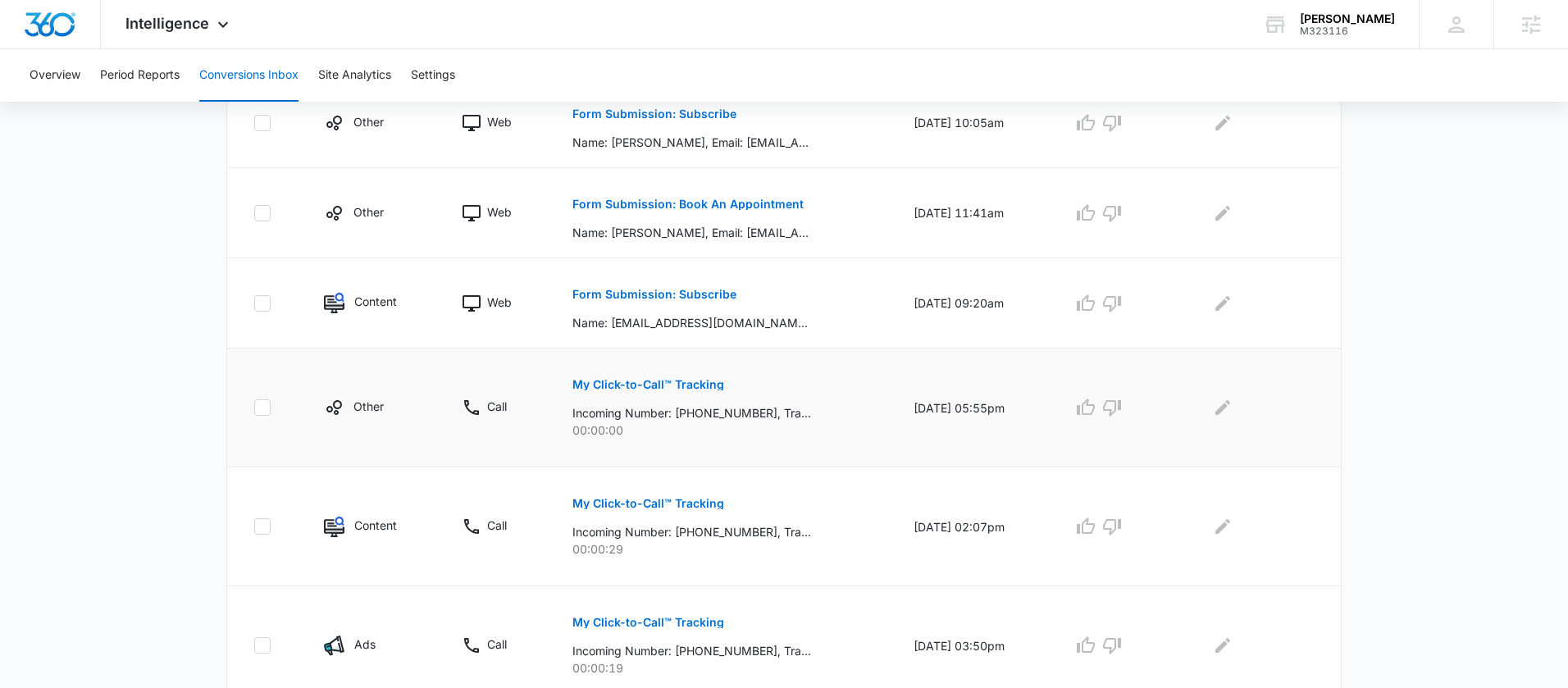
scroll to position [954, 0]
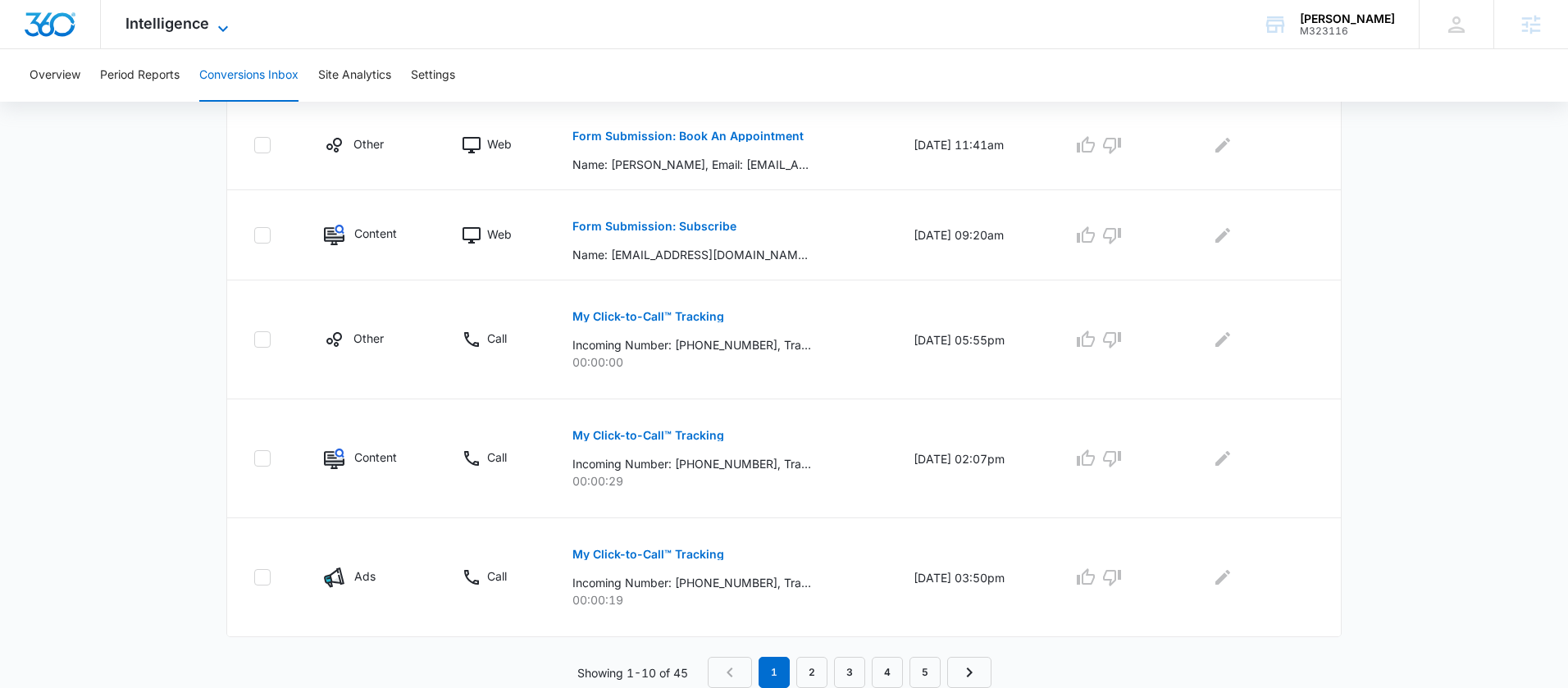
click at [225, 19] on icon at bounding box center [222, 28] width 20 height 20
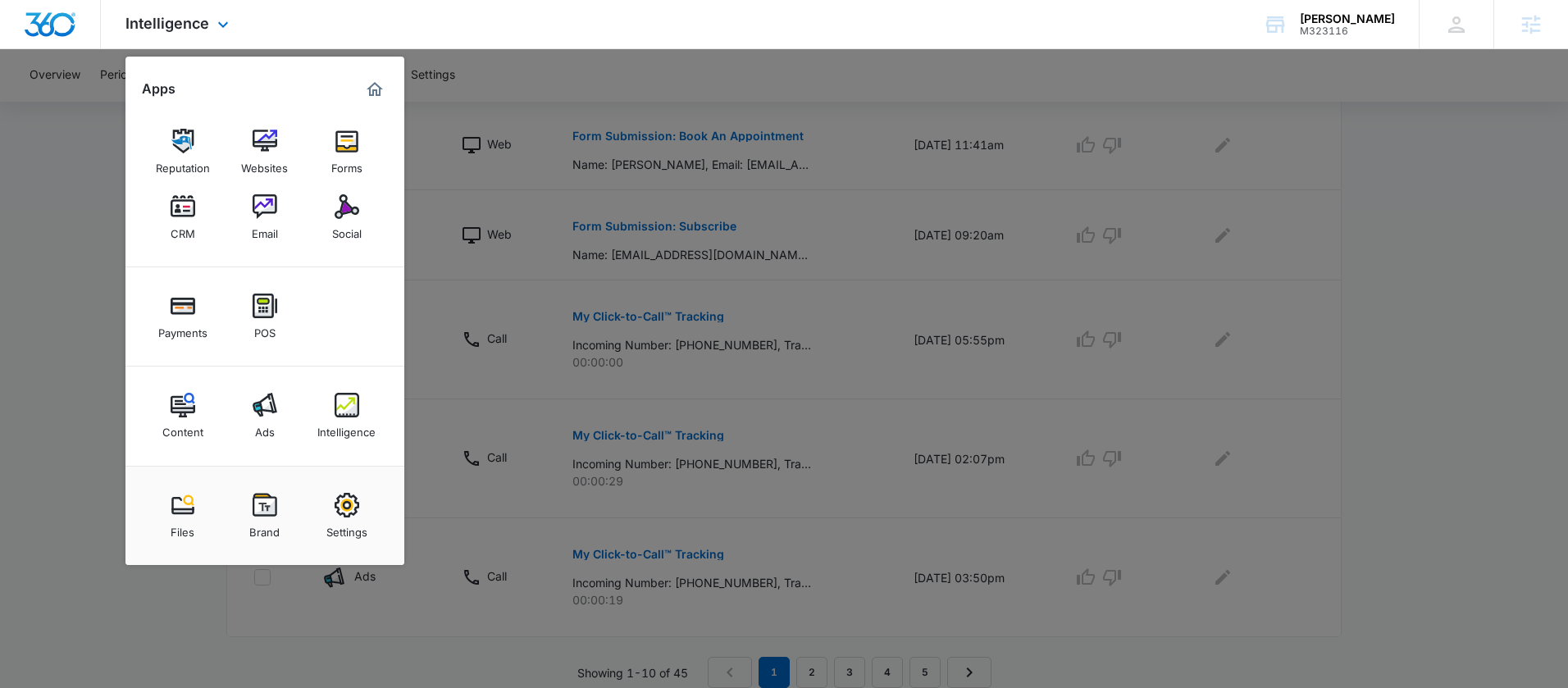
click at [265, 366] on div "Content Ads Intelligence" at bounding box center [264, 416] width 279 height 100
click at [271, 387] on link "Ads" at bounding box center [264, 416] width 62 height 62
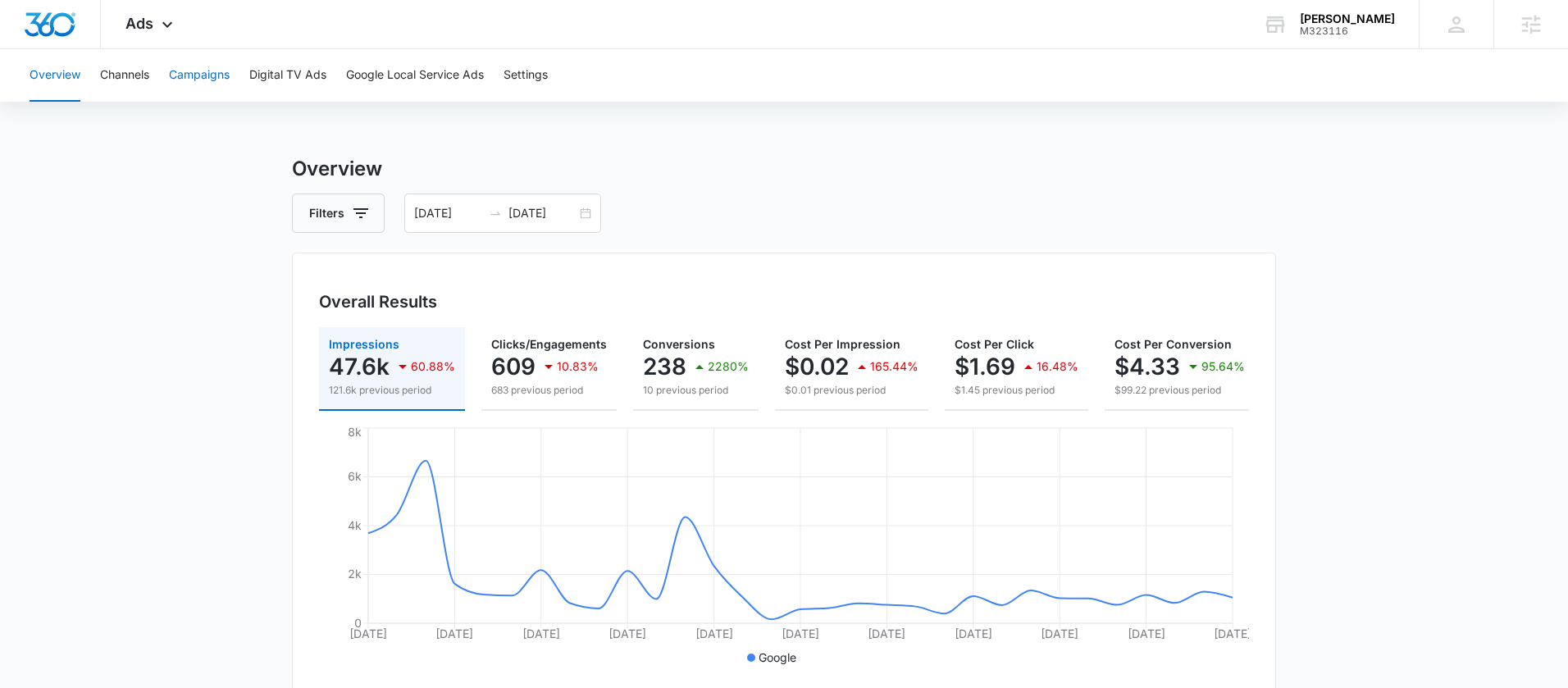
click at [199, 84] on button "Campaigns" at bounding box center [198, 76] width 60 height 53
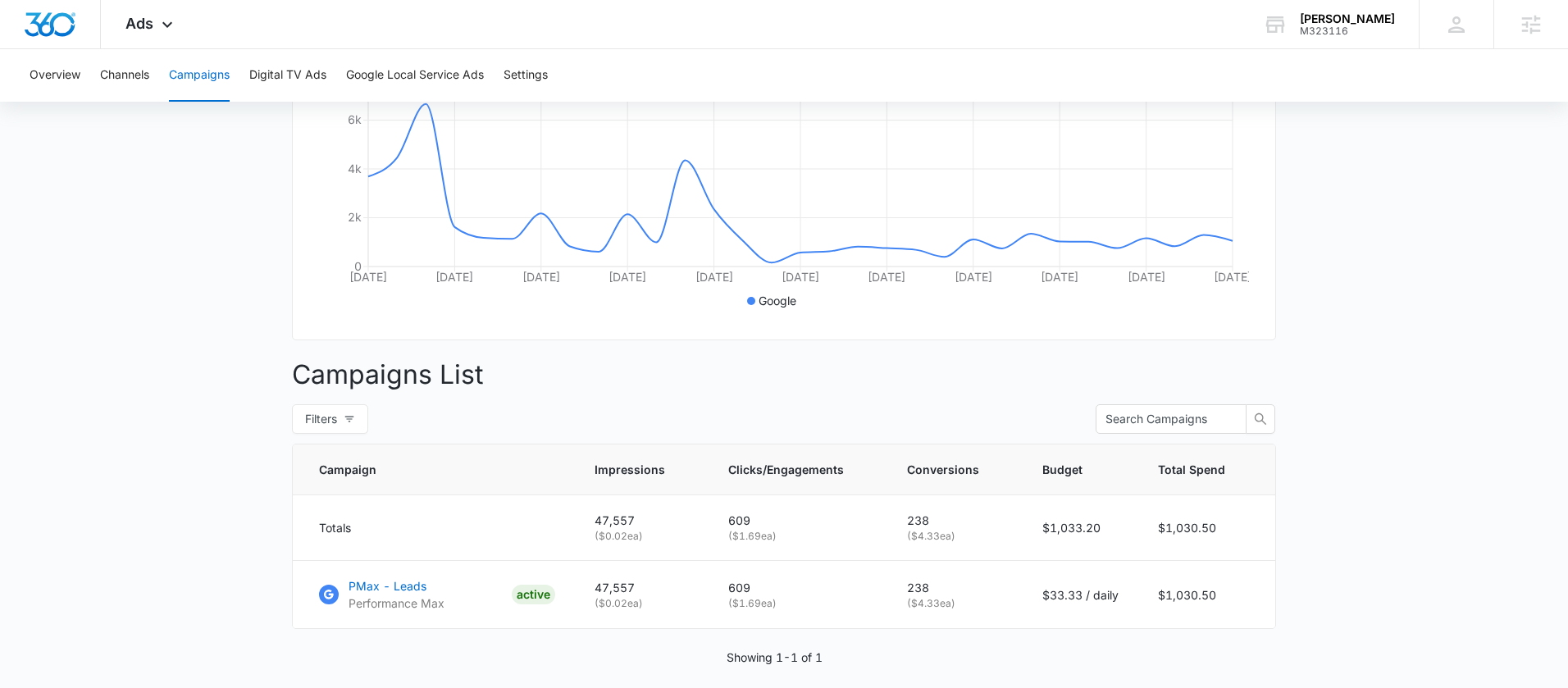
scroll to position [117, 0]
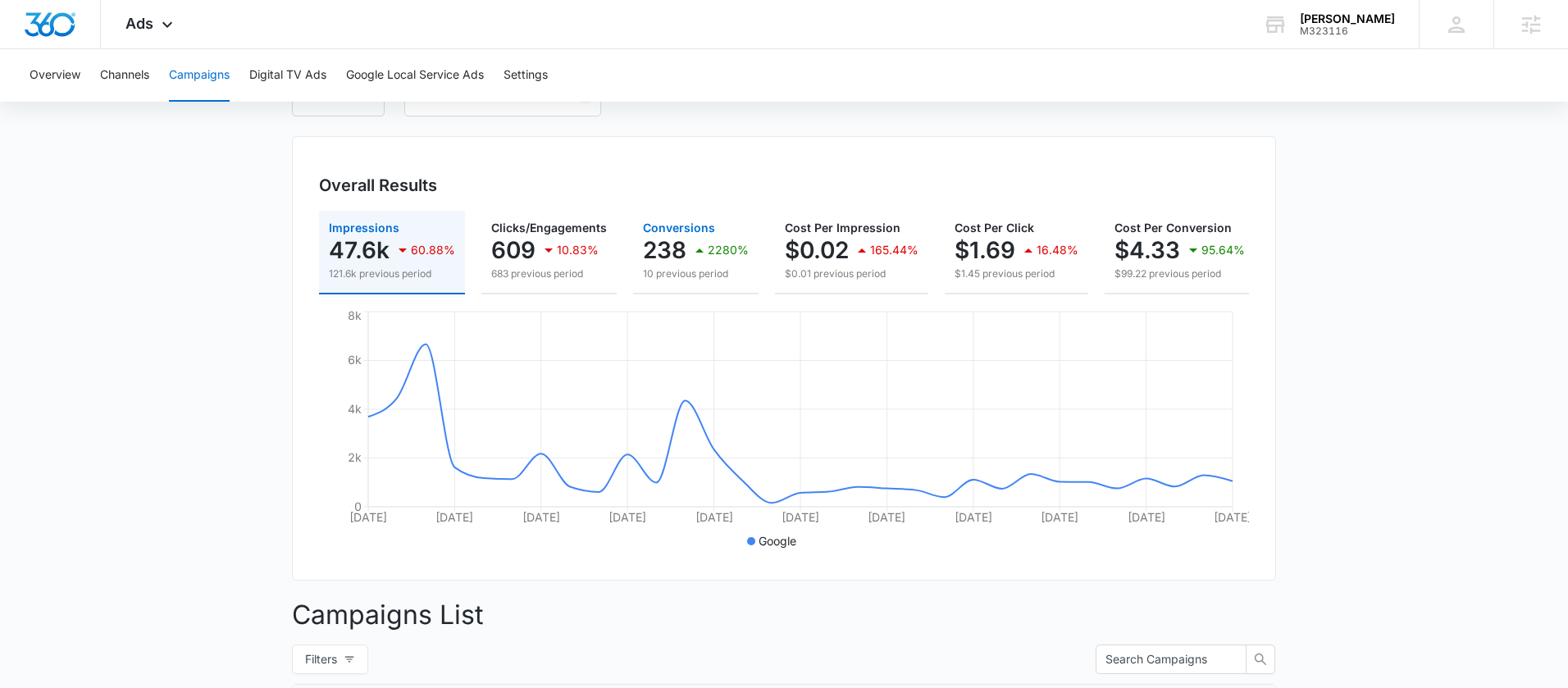
click at [643, 243] on p "238" at bounding box center [664, 249] width 43 height 26
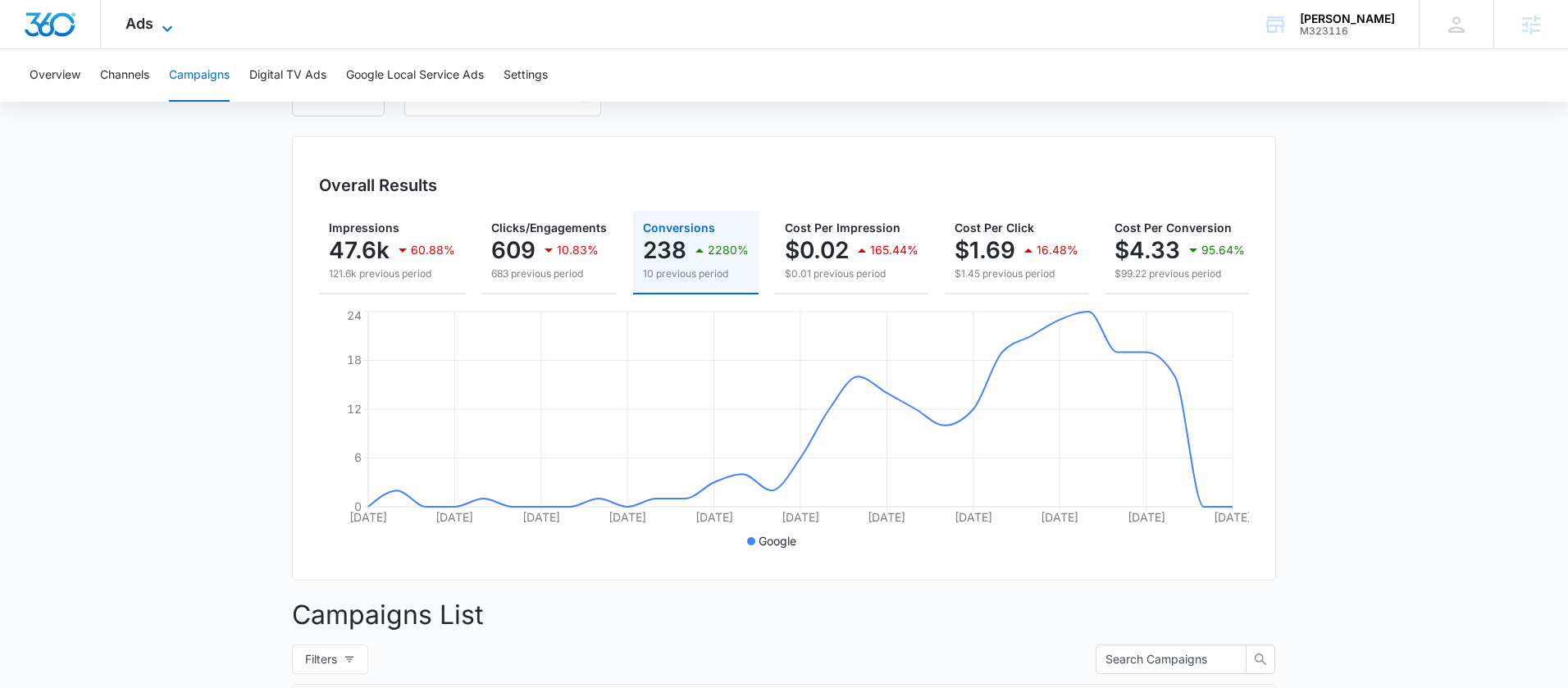
click at [169, 19] on icon at bounding box center [167, 28] width 20 height 20
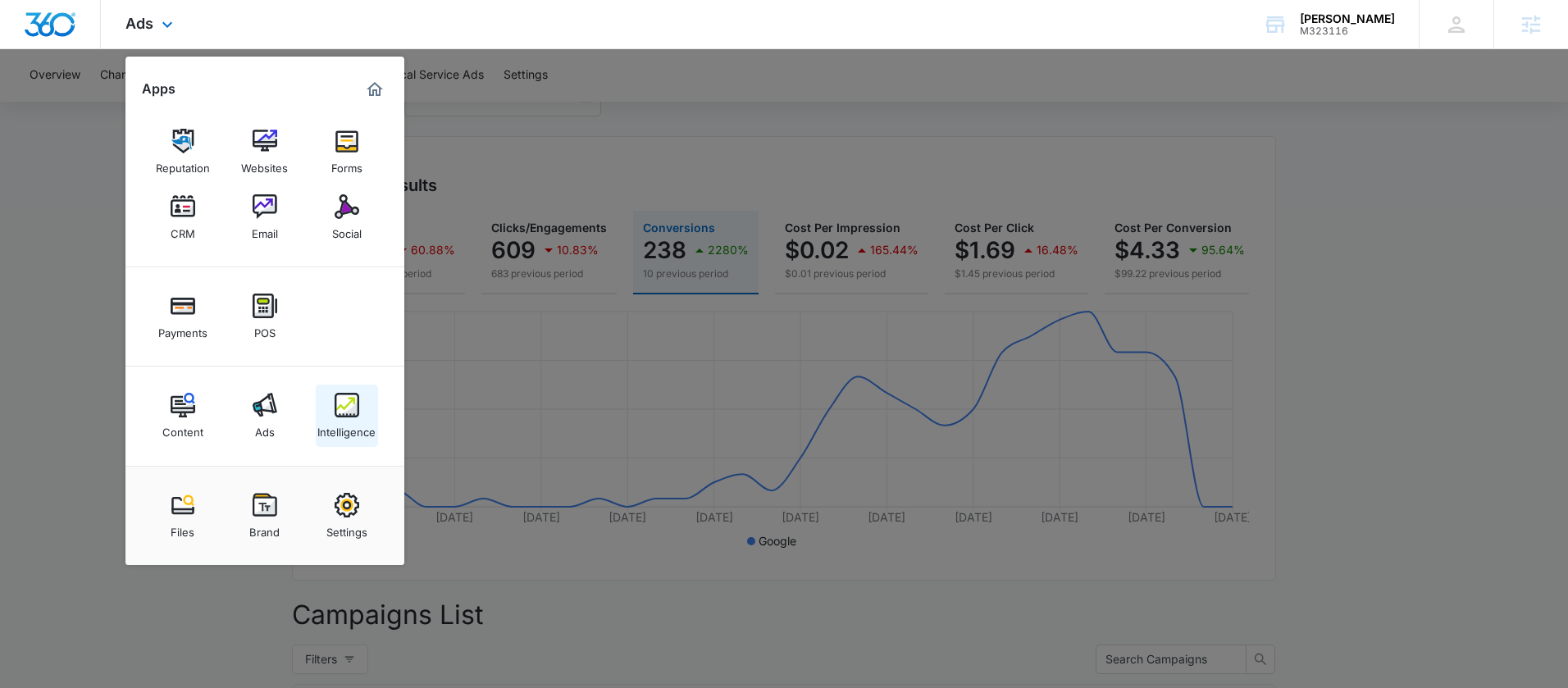
click at [342, 409] on img at bounding box center [347, 404] width 25 height 25
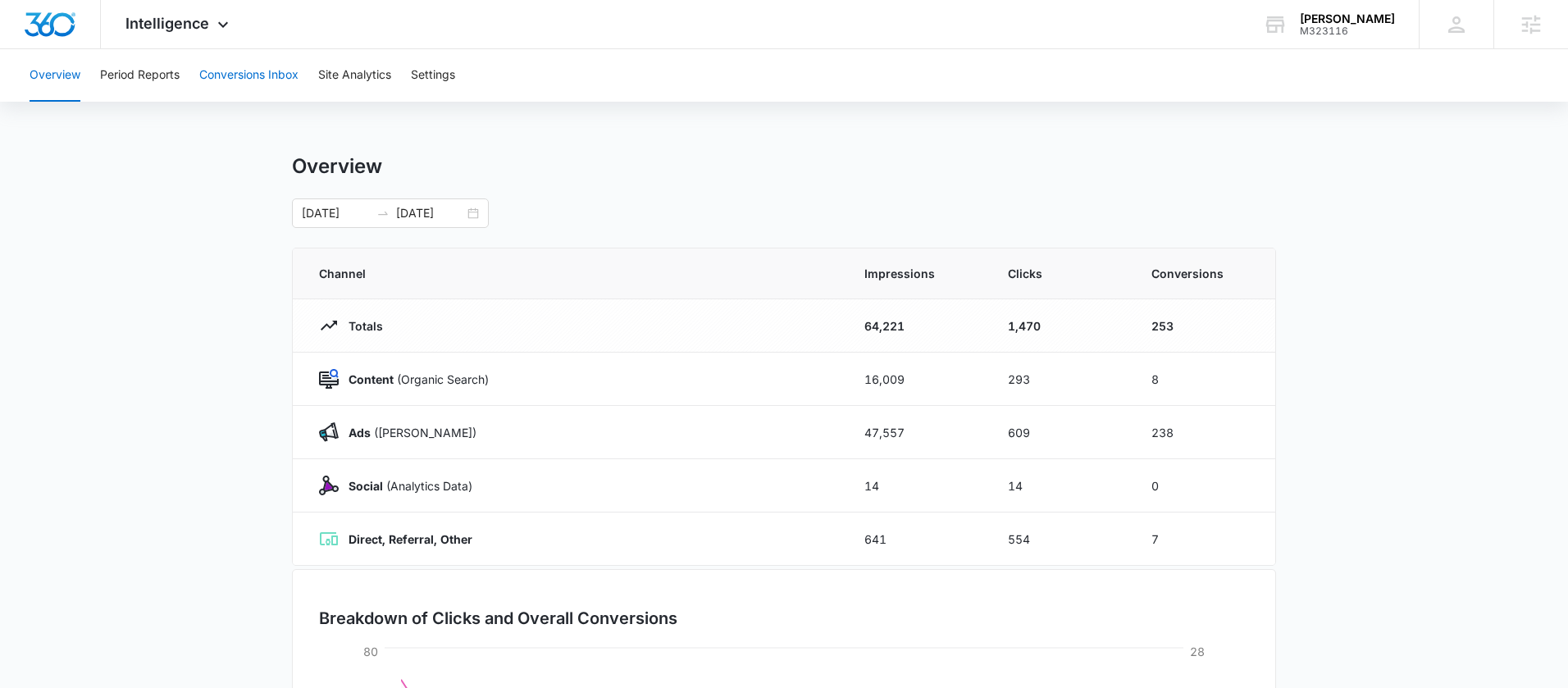
click at [271, 74] on button "Conversions Inbox" at bounding box center [249, 76] width 100 height 53
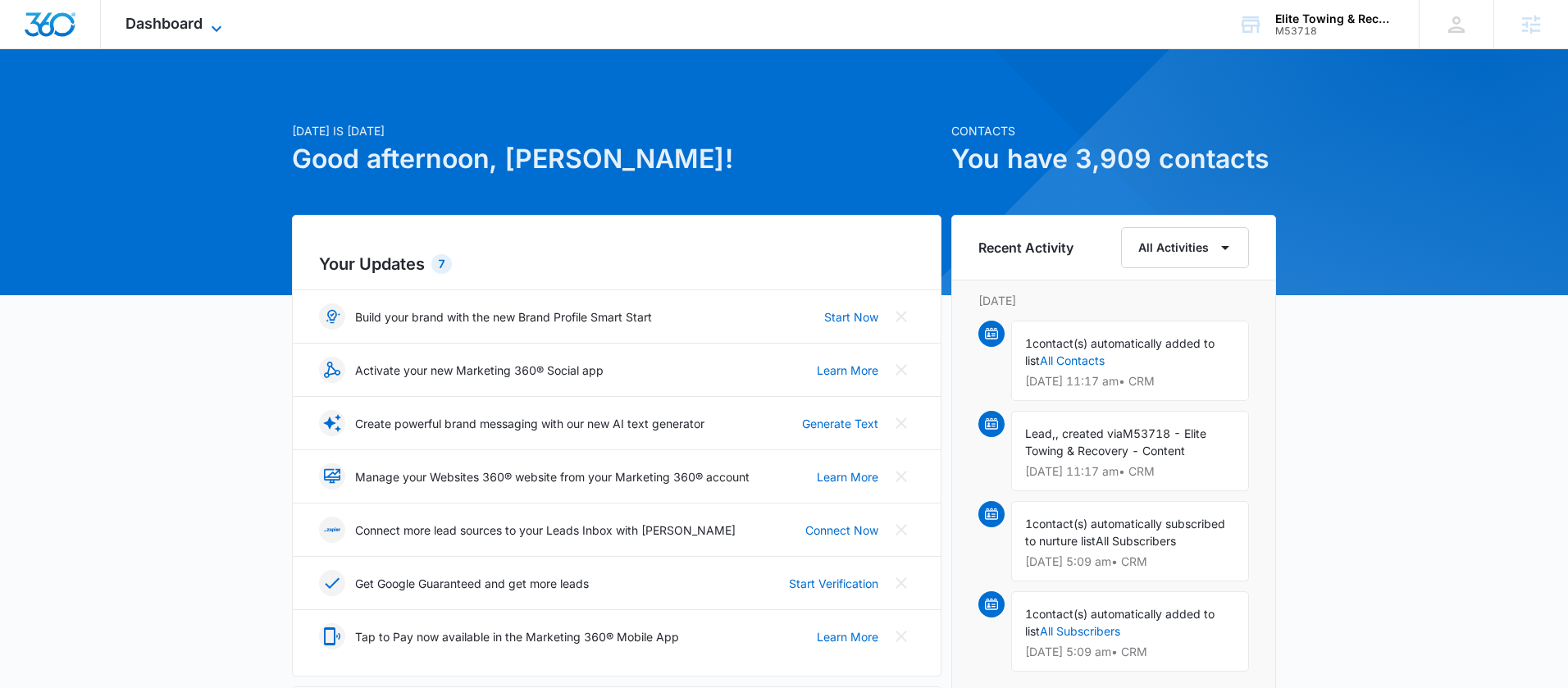
click at [193, 25] on span "Dashboard" at bounding box center [164, 23] width 78 height 17
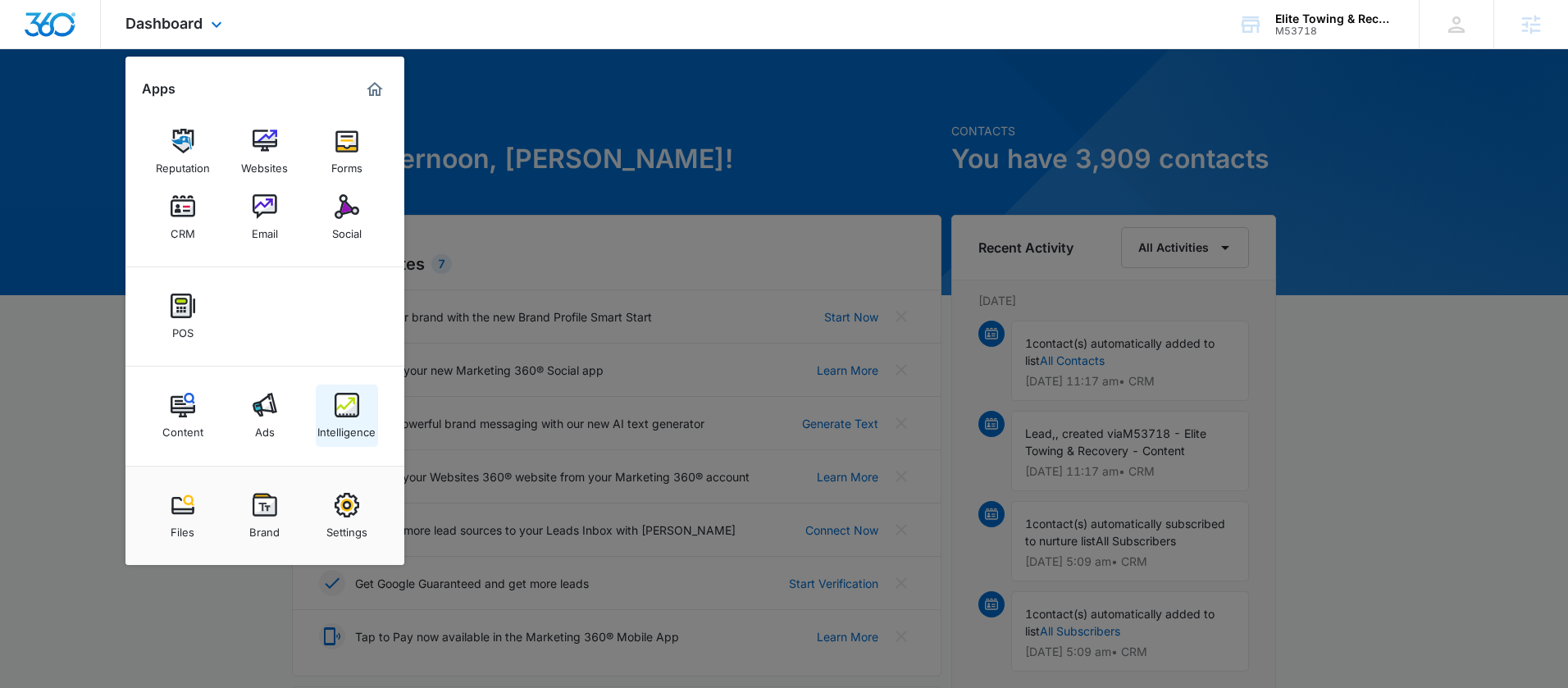
click at [344, 397] on img at bounding box center [347, 404] width 25 height 25
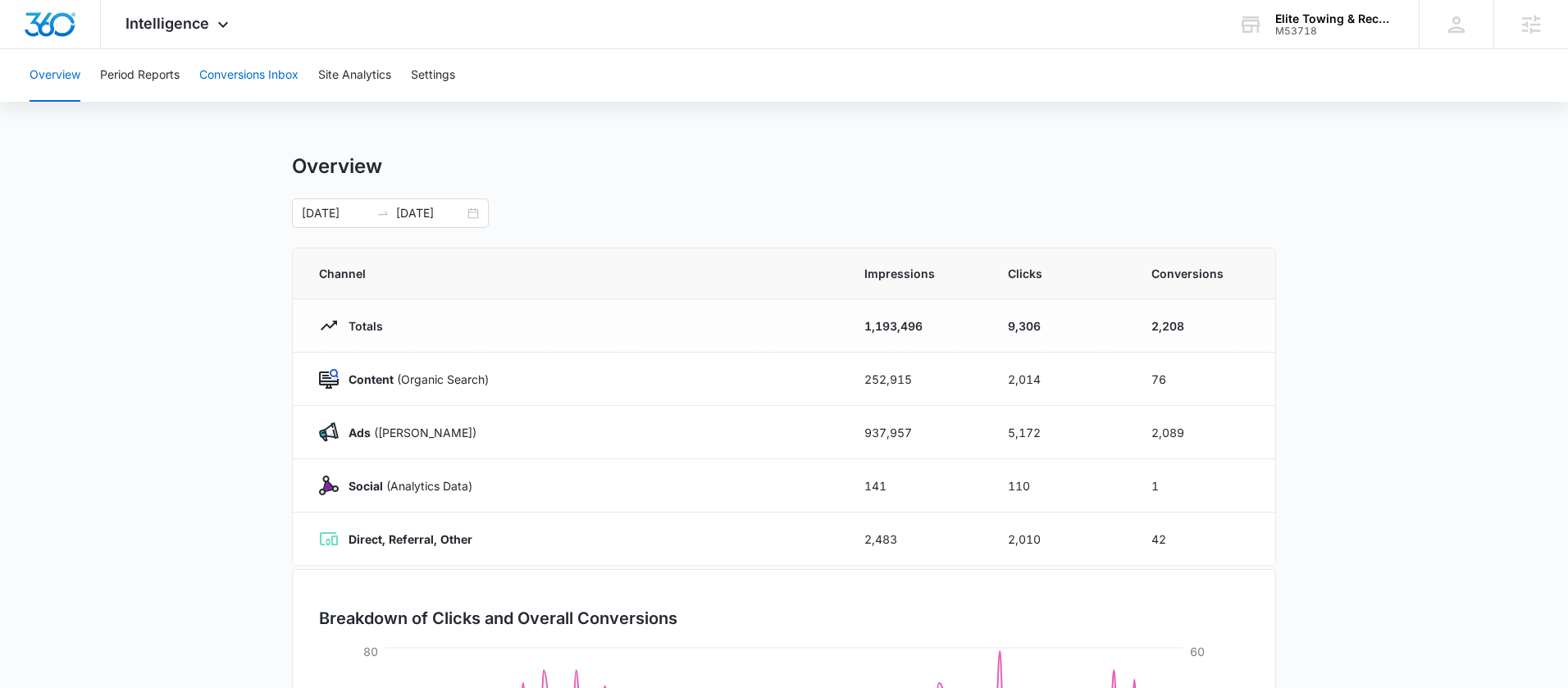
click at [259, 89] on button "Conversions Inbox" at bounding box center [249, 76] width 100 height 53
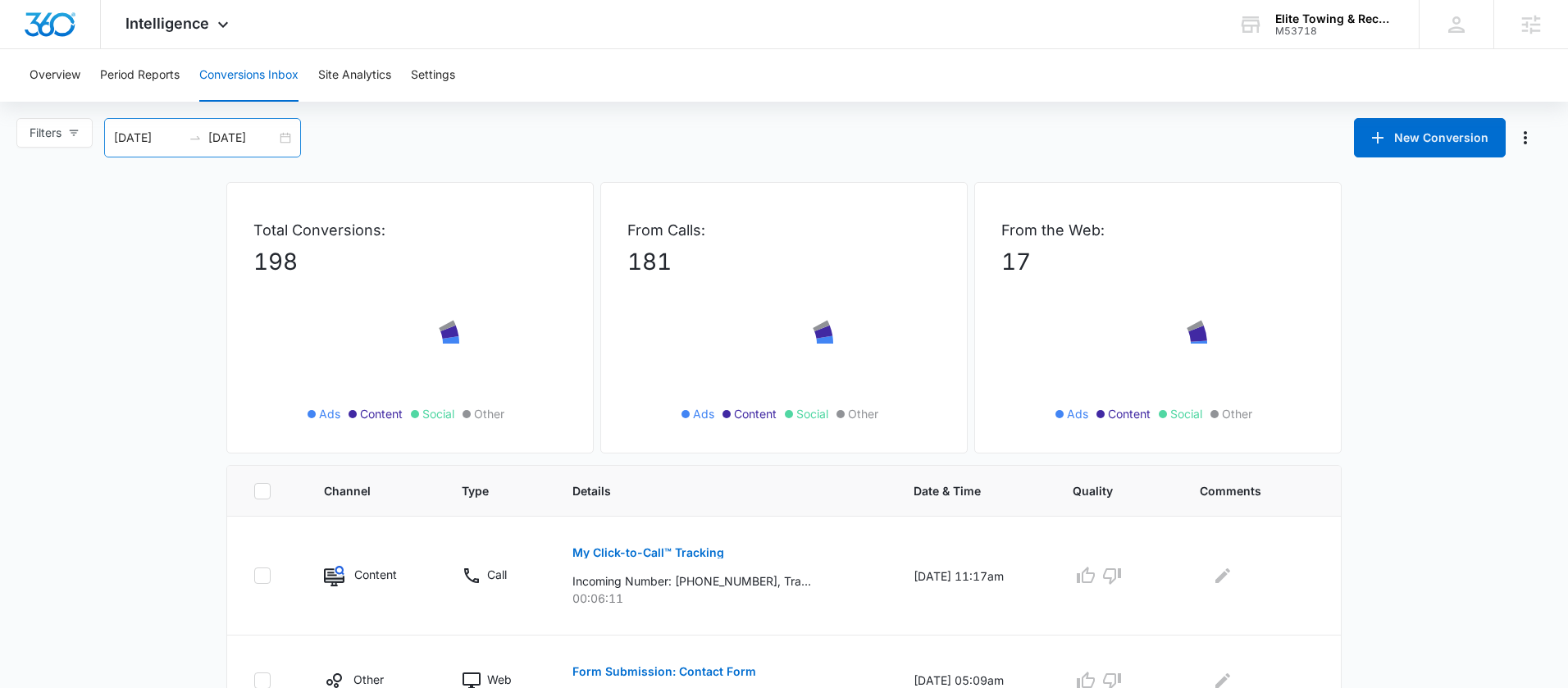
click at [285, 138] on div "08/09/2025 09/08/2025" at bounding box center [202, 138] width 197 height 39
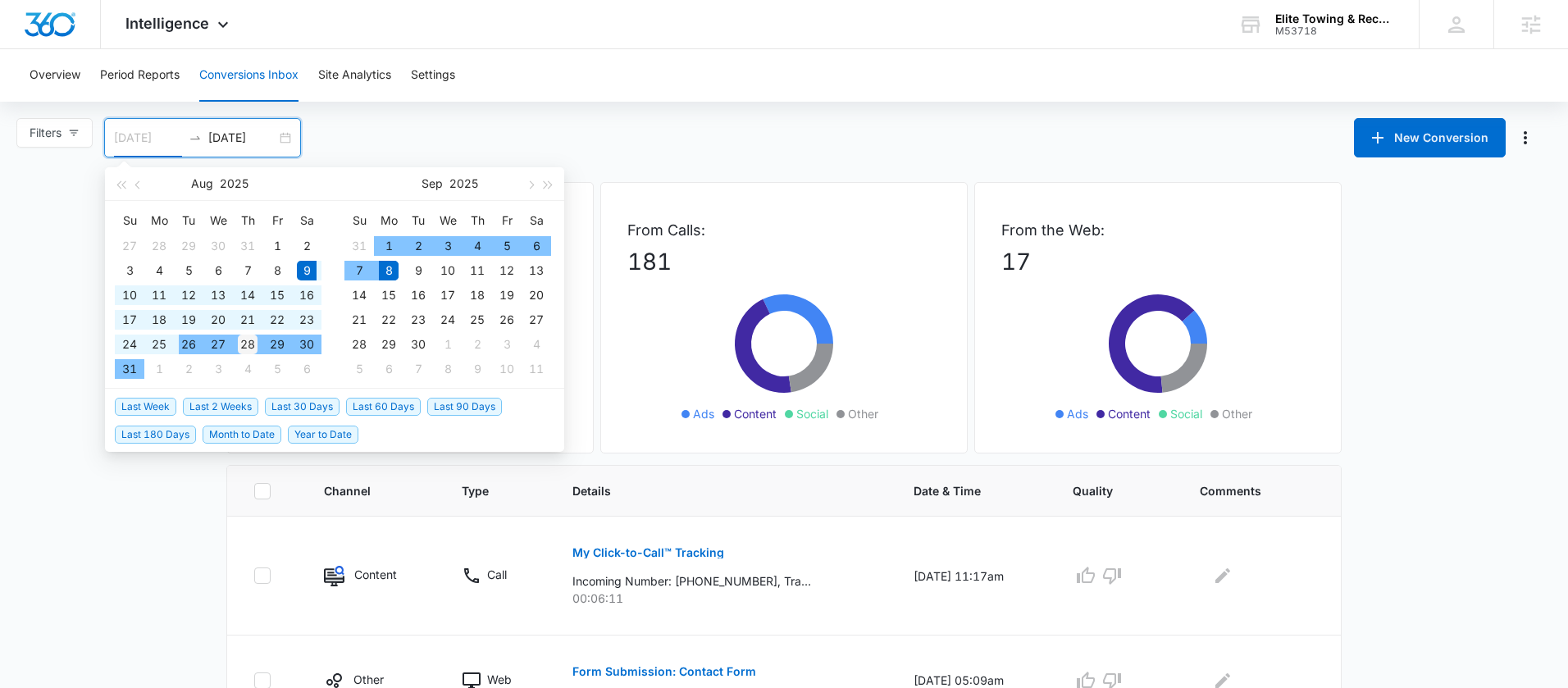
type input "08/28/2025"
click at [254, 344] on div "28" at bounding box center [247, 344] width 20 height 20
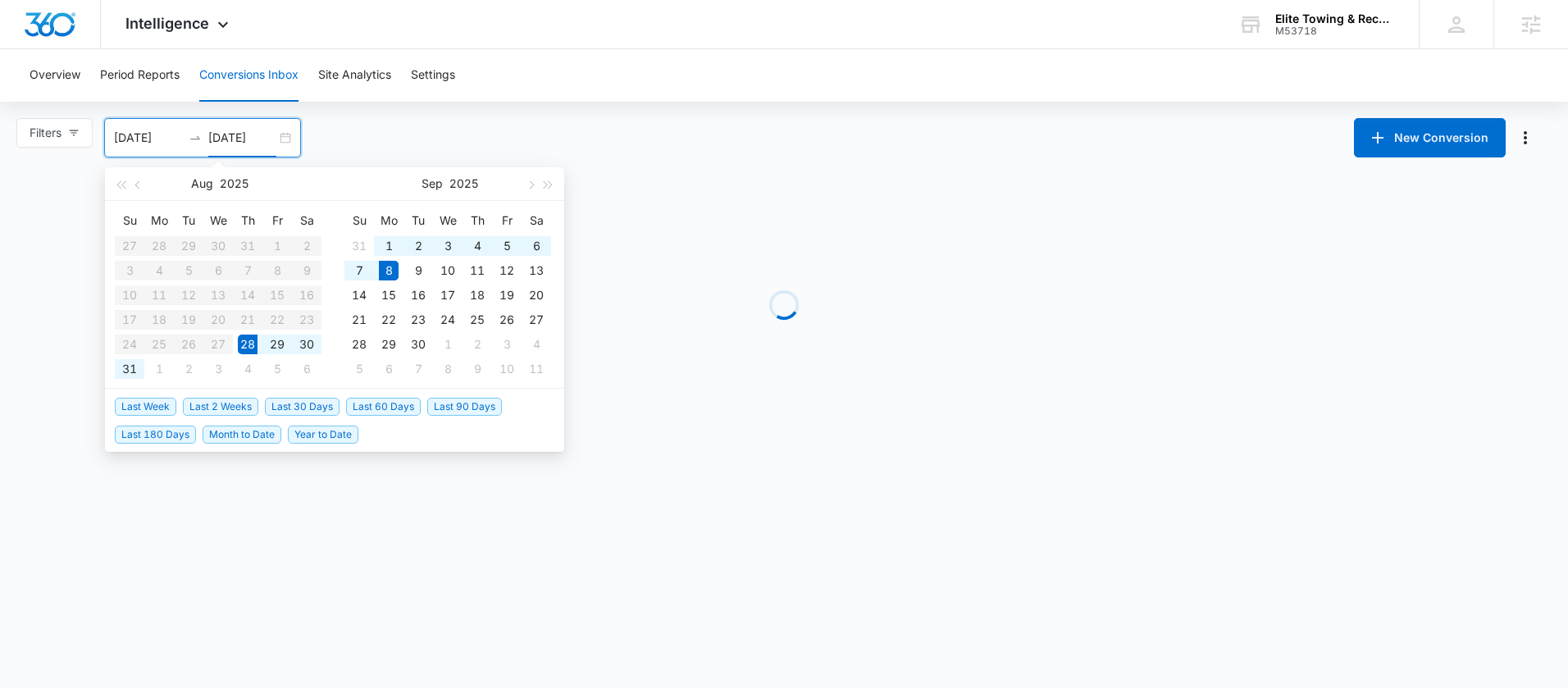
type input "09/08/2025"
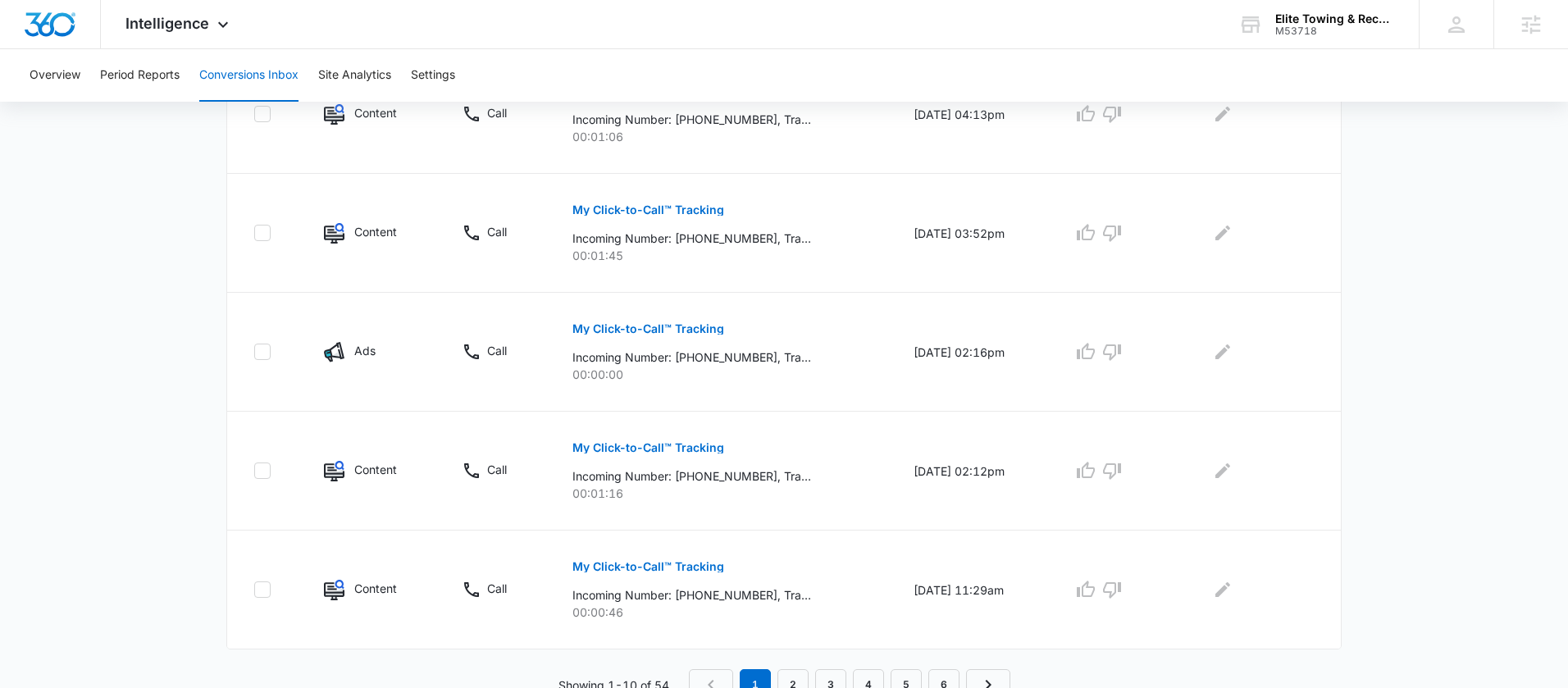
scroll to position [983, 0]
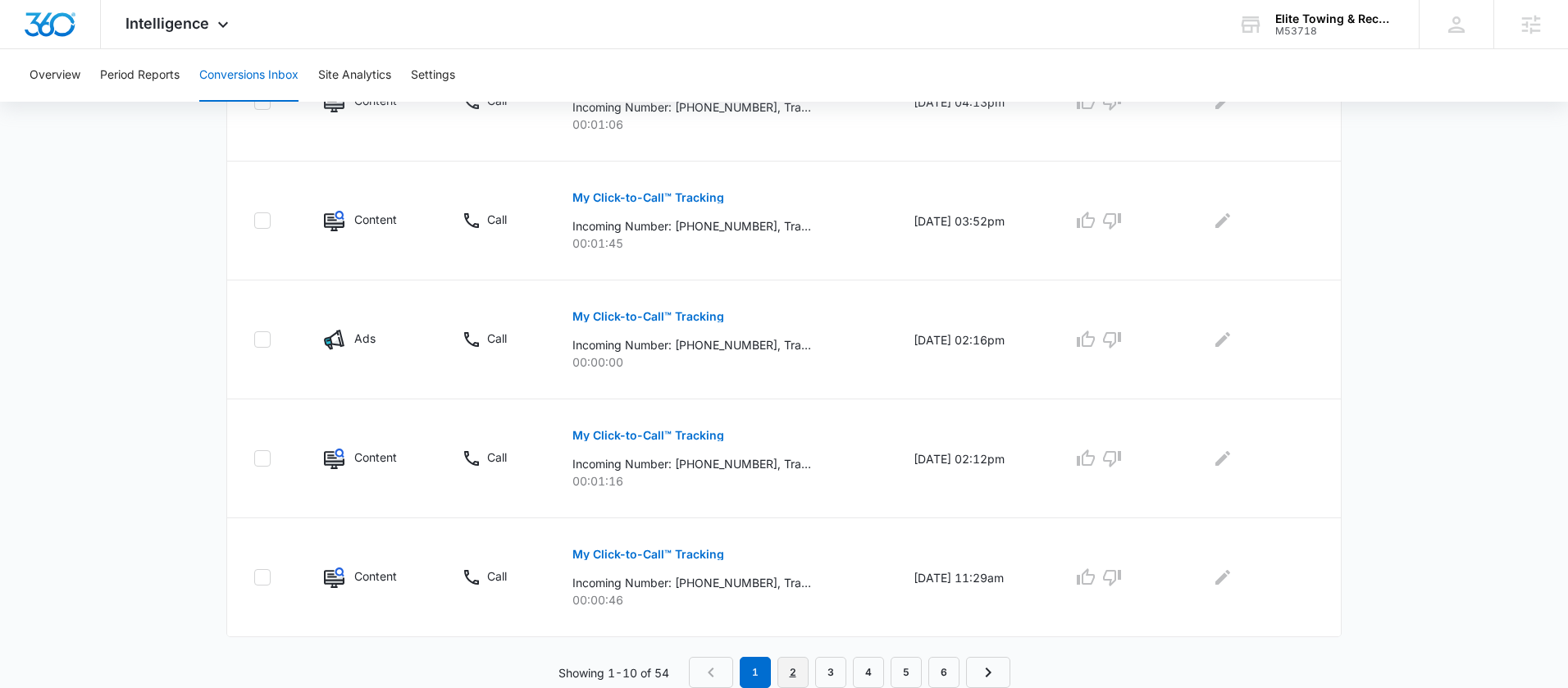
click at [792, 671] on link "2" at bounding box center [793, 672] width 32 height 32
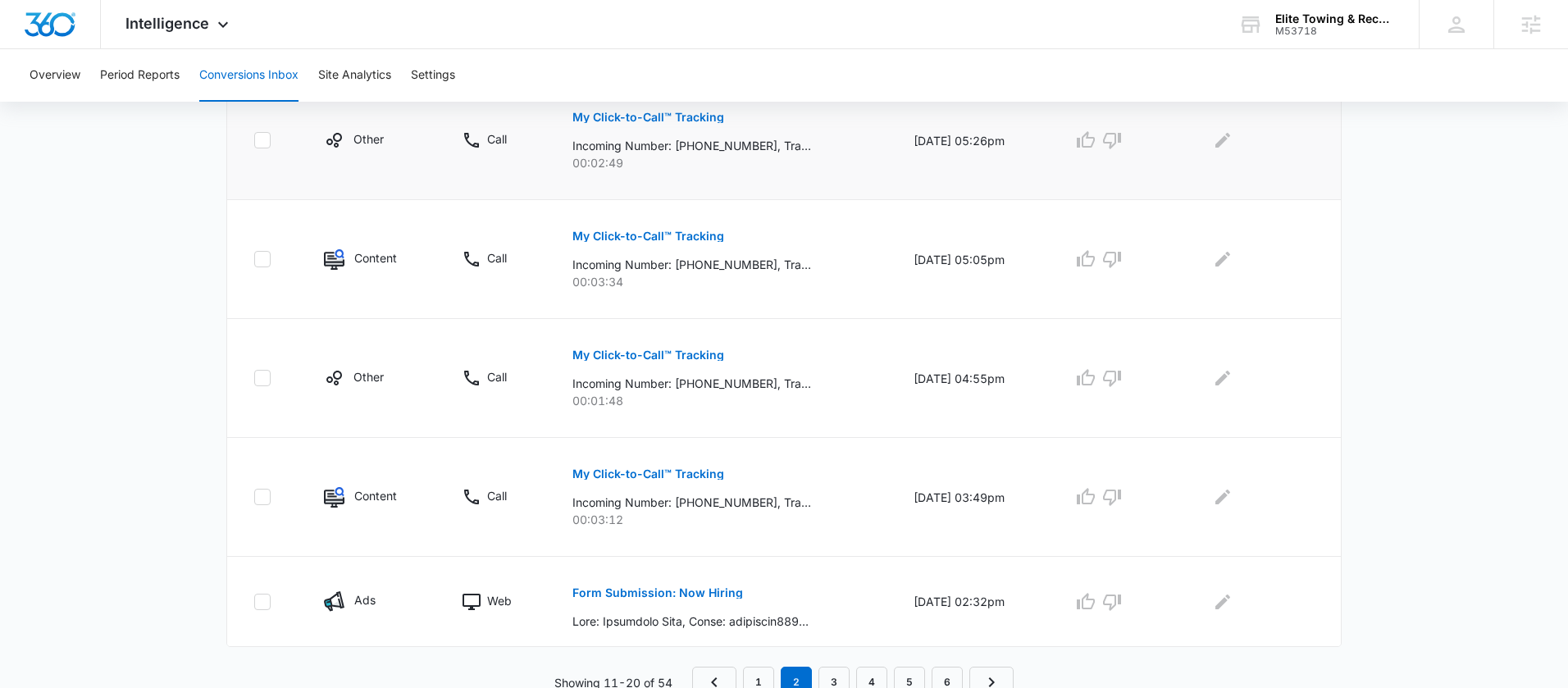
scroll to position [1040, 0]
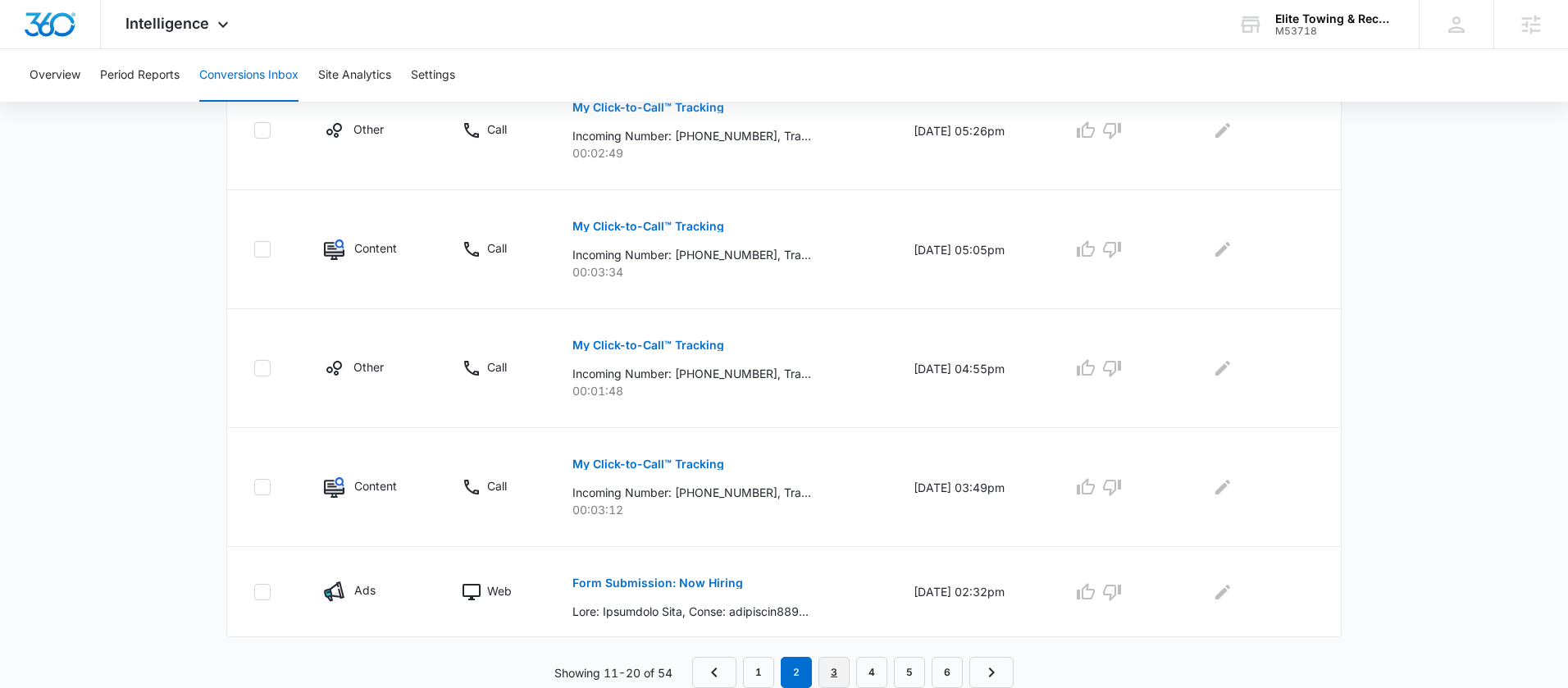
click at [836, 666] on link "3" at bounding box center [834, 672] width 32 height 32
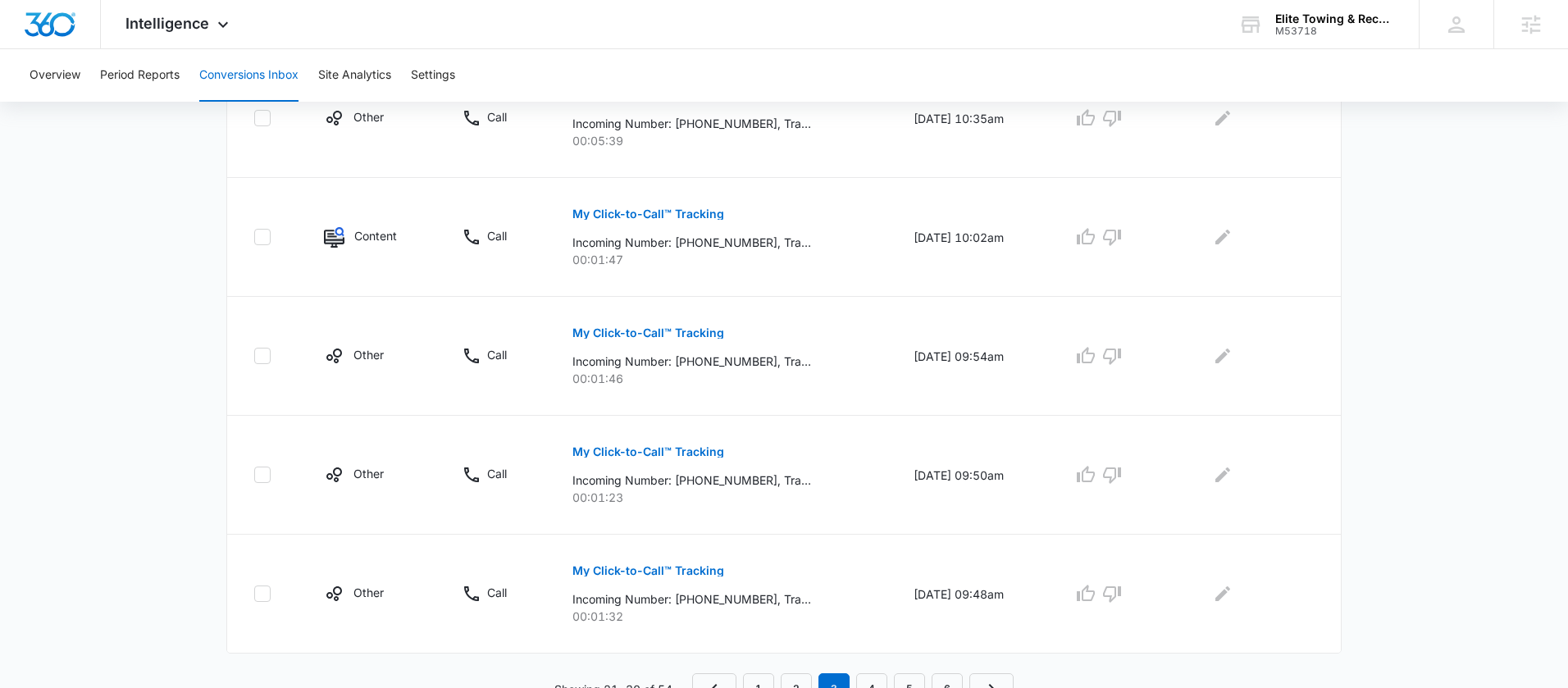
scroll to position [1069, 0]
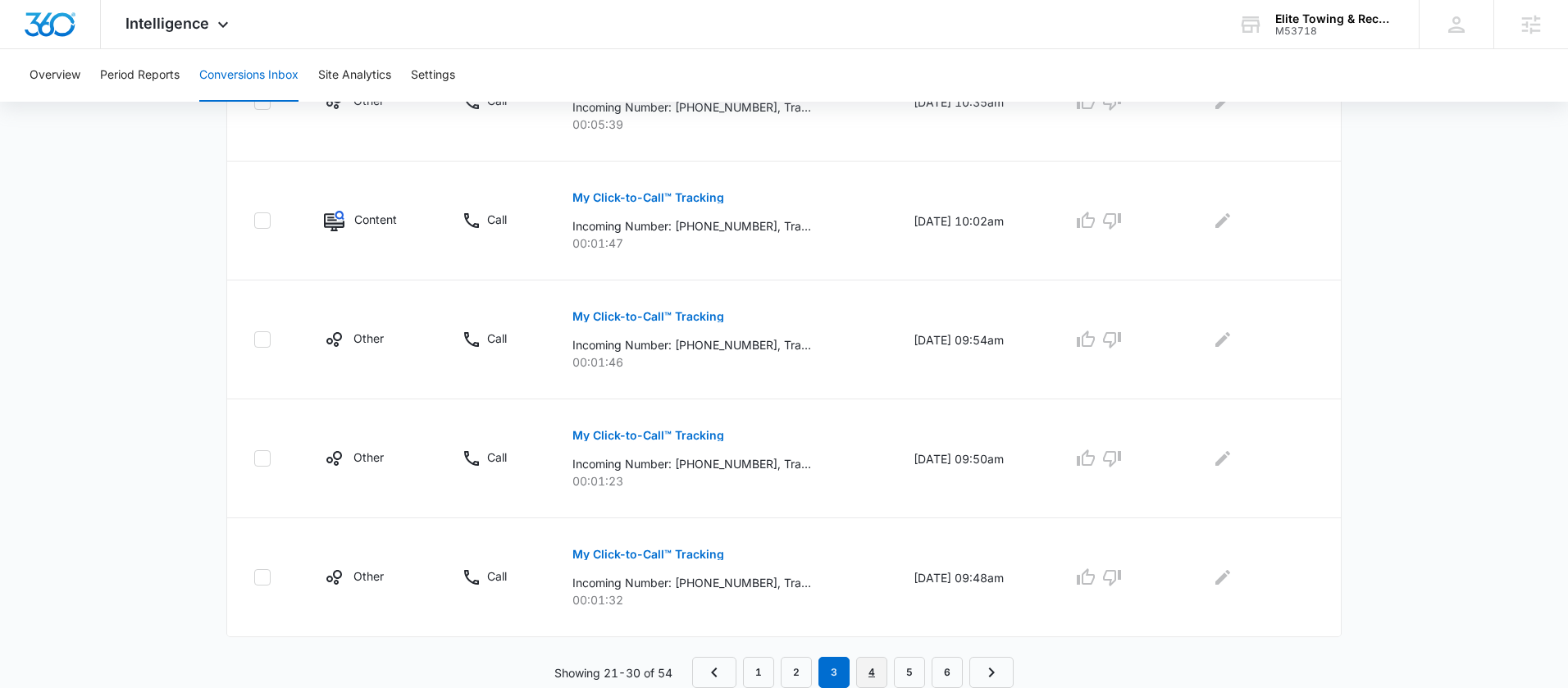
click at [881, 665] on link "4" at bounding box center [871, 672] width 32 height 32
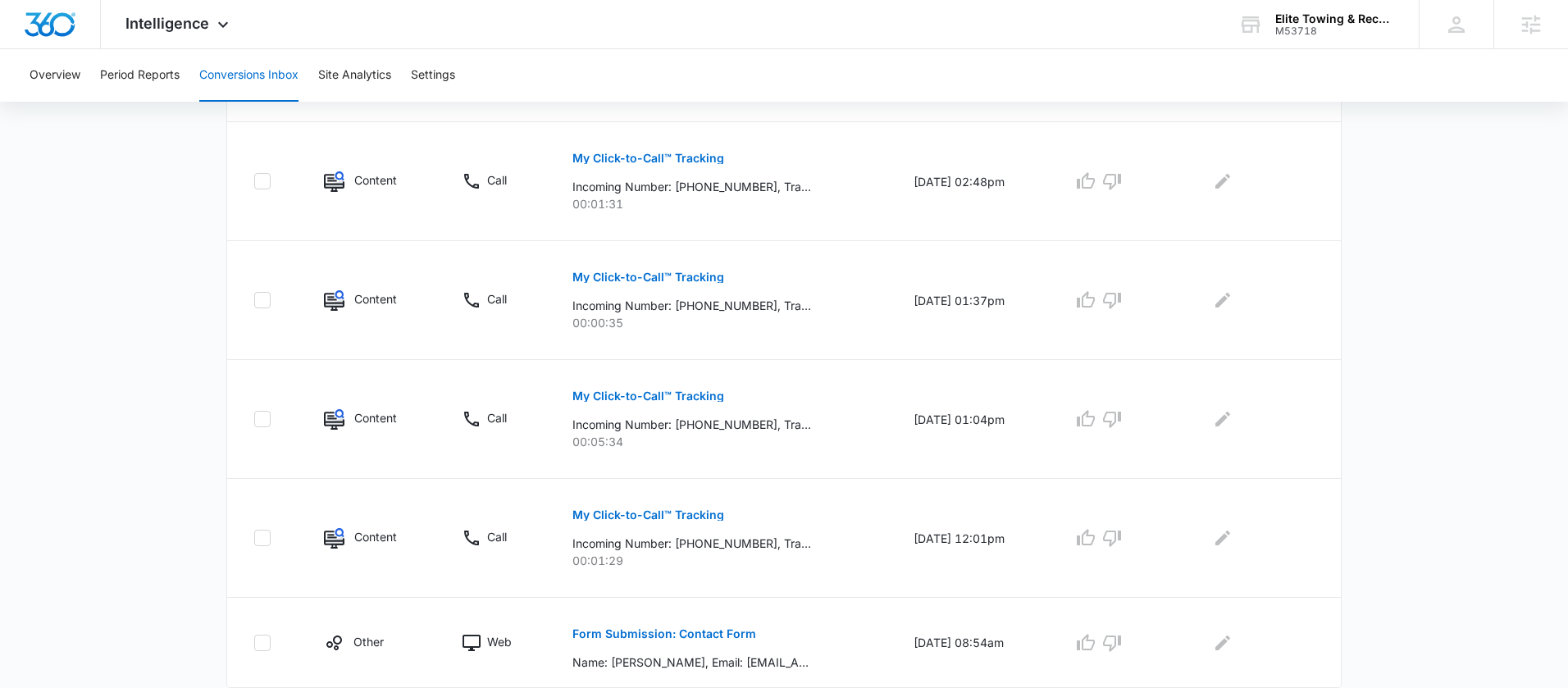
scroll to position [1040, 0]
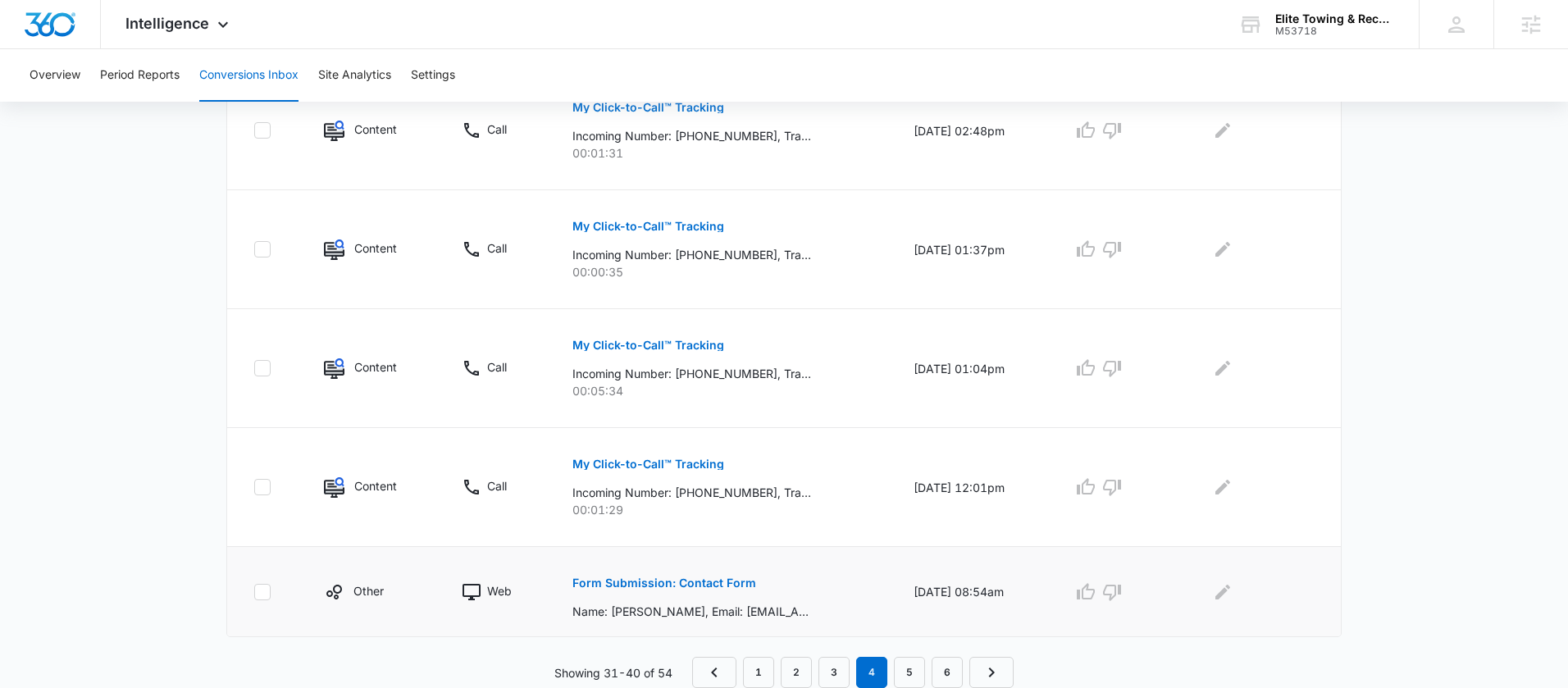
click at [723, 585] on p "Form Submission: Contact Form" at bounding box center [664, 582] width 184 height 11
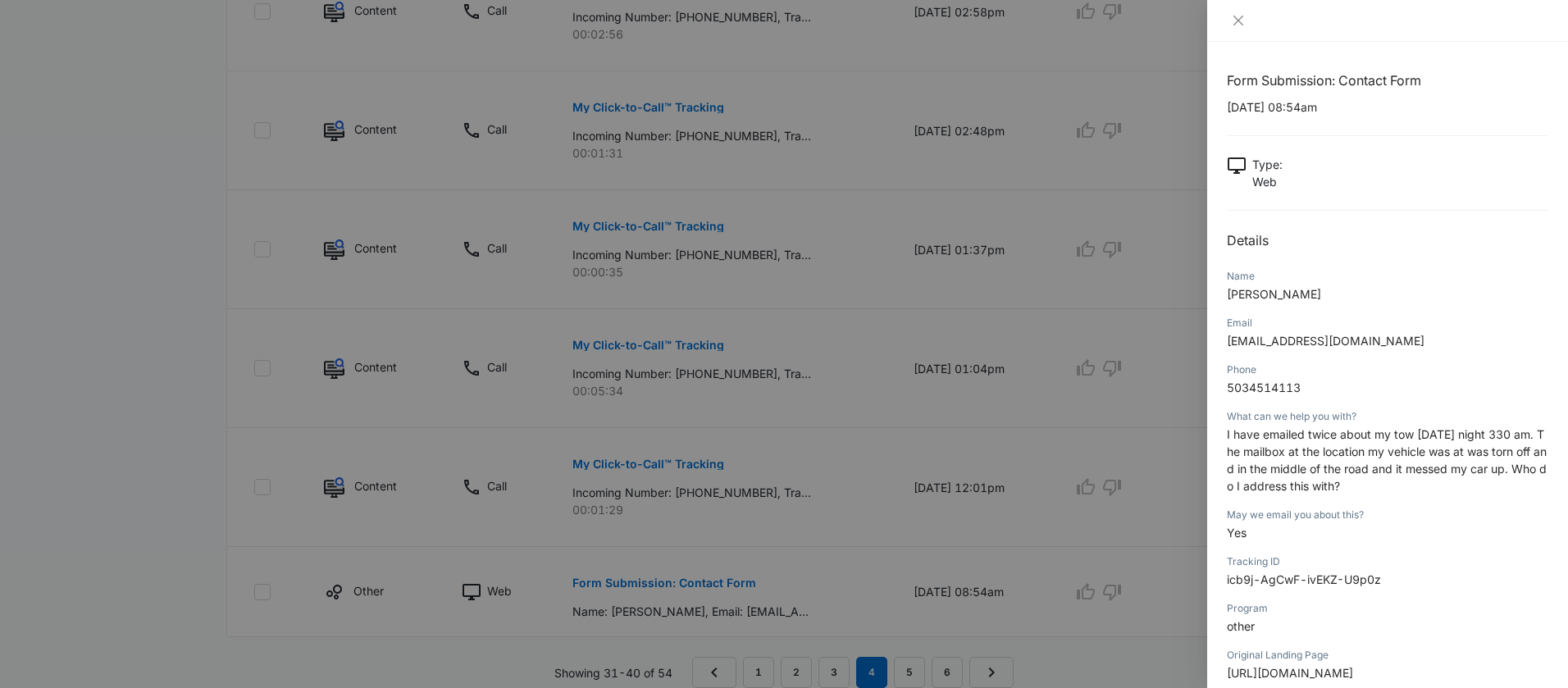
click at [1105, 432] on div at bounding box center [784, 344] width 1568 height 688
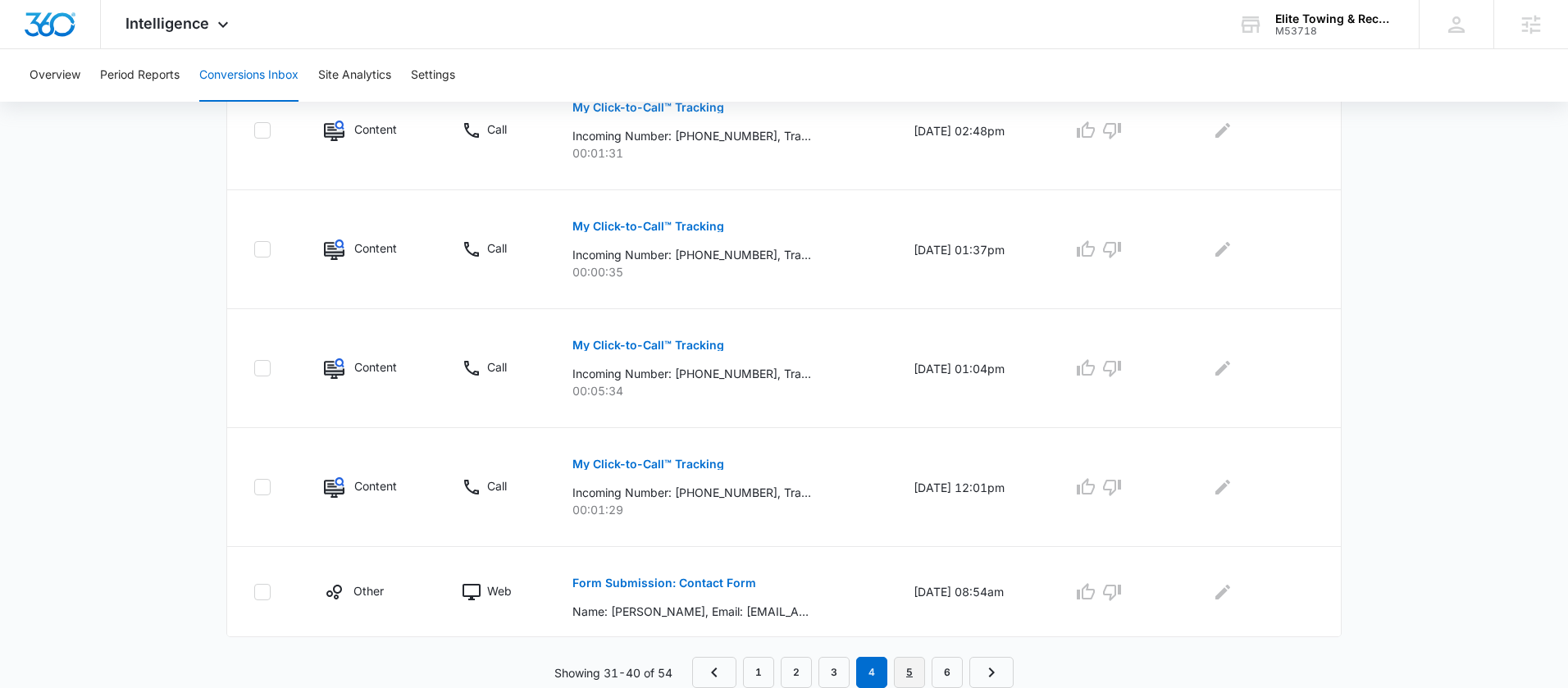
click at [918, 663] on link "5" at bounding box center [910, 672] width 32 height 32
click at [962, 676] on nav "1 2 3 4 5 6" at bounding box center [853, 672] width 321 height 32
click at [953, 674] on link "6" at bounding box center [947, 672] width 32 height 32
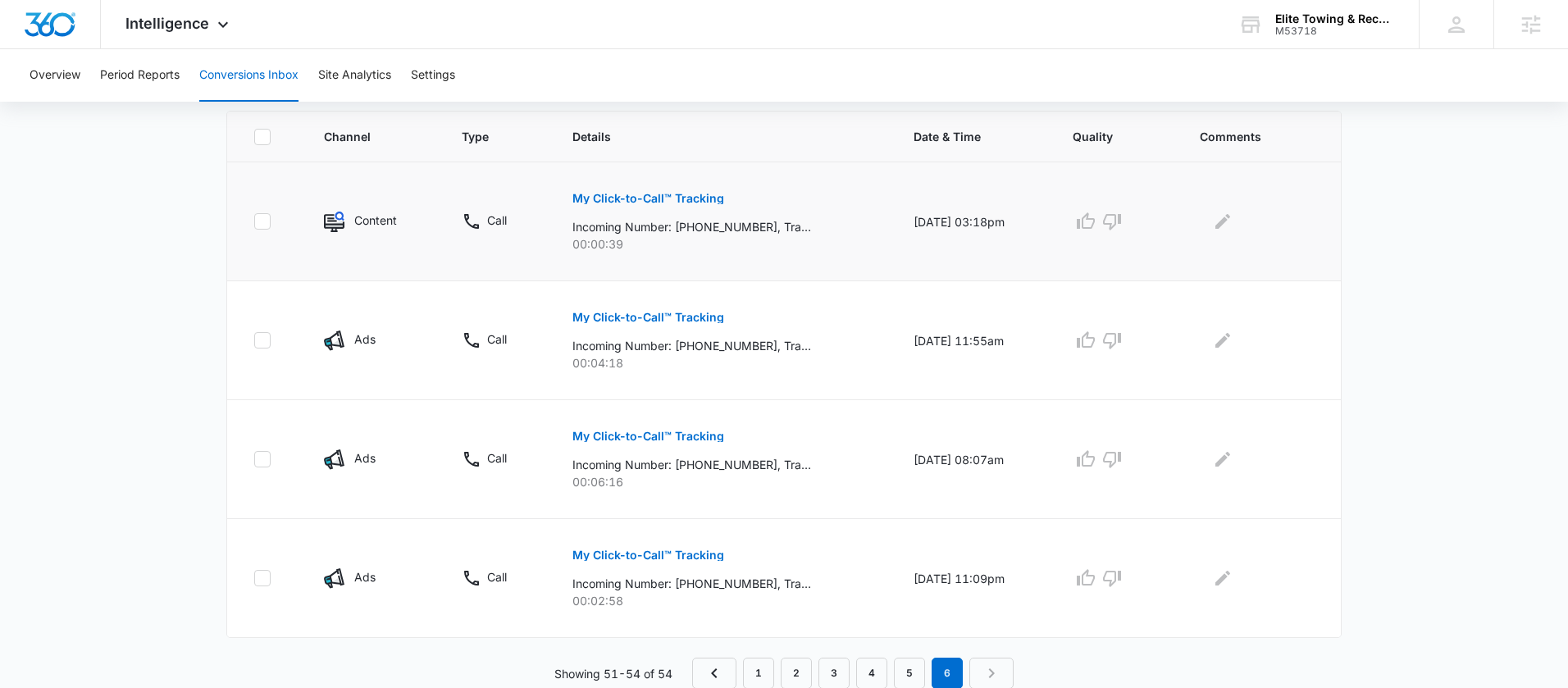
scroll to position [355, 0]
click at [204, 28] on span "Intelligence" at bounding box center [167, 23] width 83 height 17
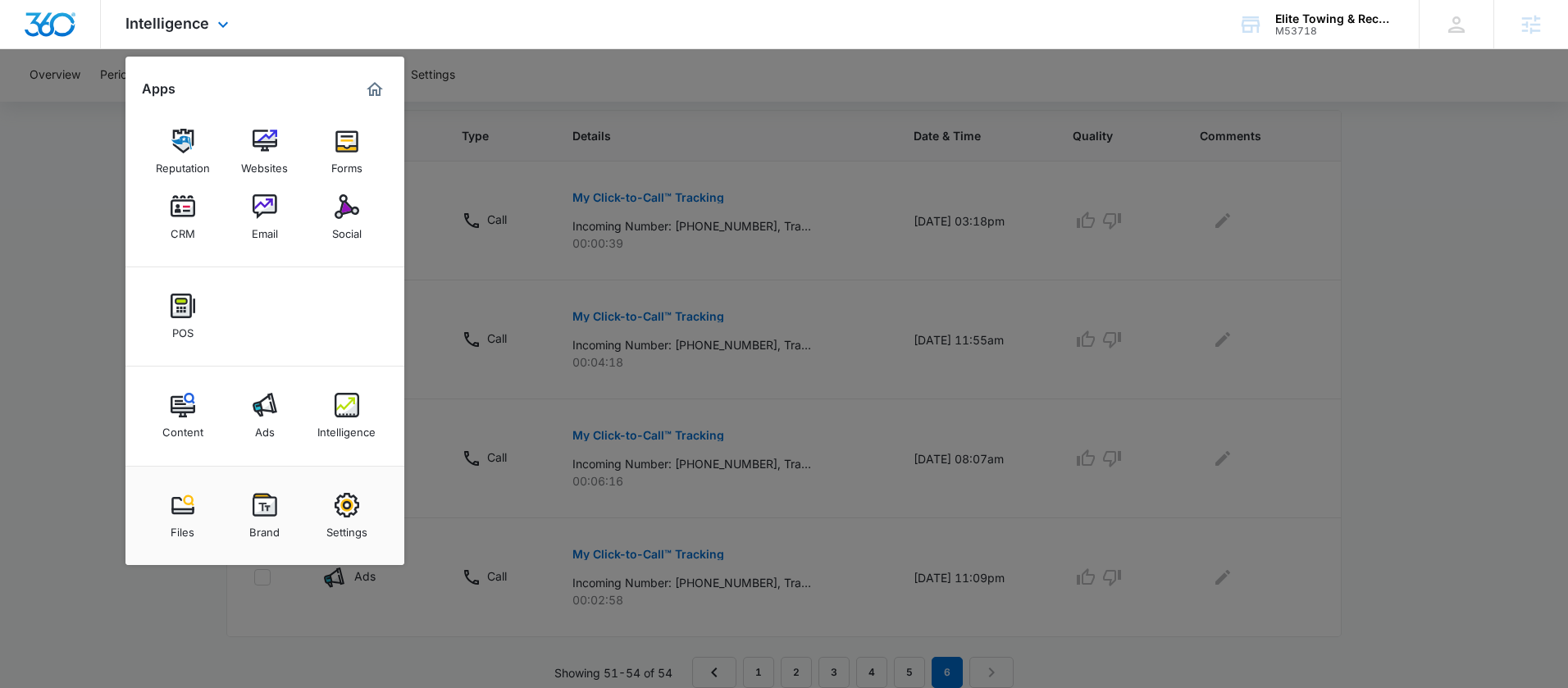
click at [254, 381] on div "Content Ads Intelligence" at bounding box center [264, 416] width 279 height 100
click at [261, 387] on link "Ads" at bounding box center [264, 416] width 62 height 62
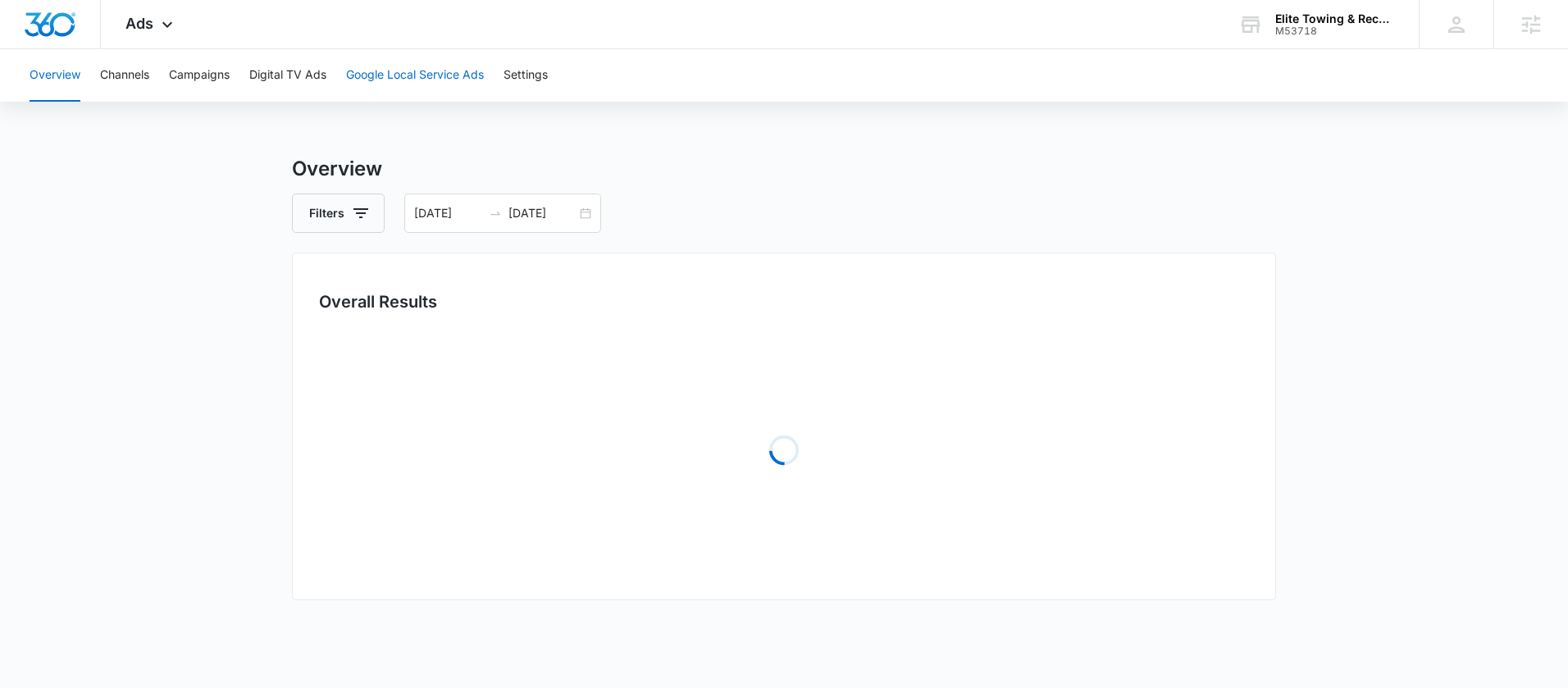
click at [436, 71] on button "Google Local Service Ads" at bounding box center [415, 76] width 138 height 53
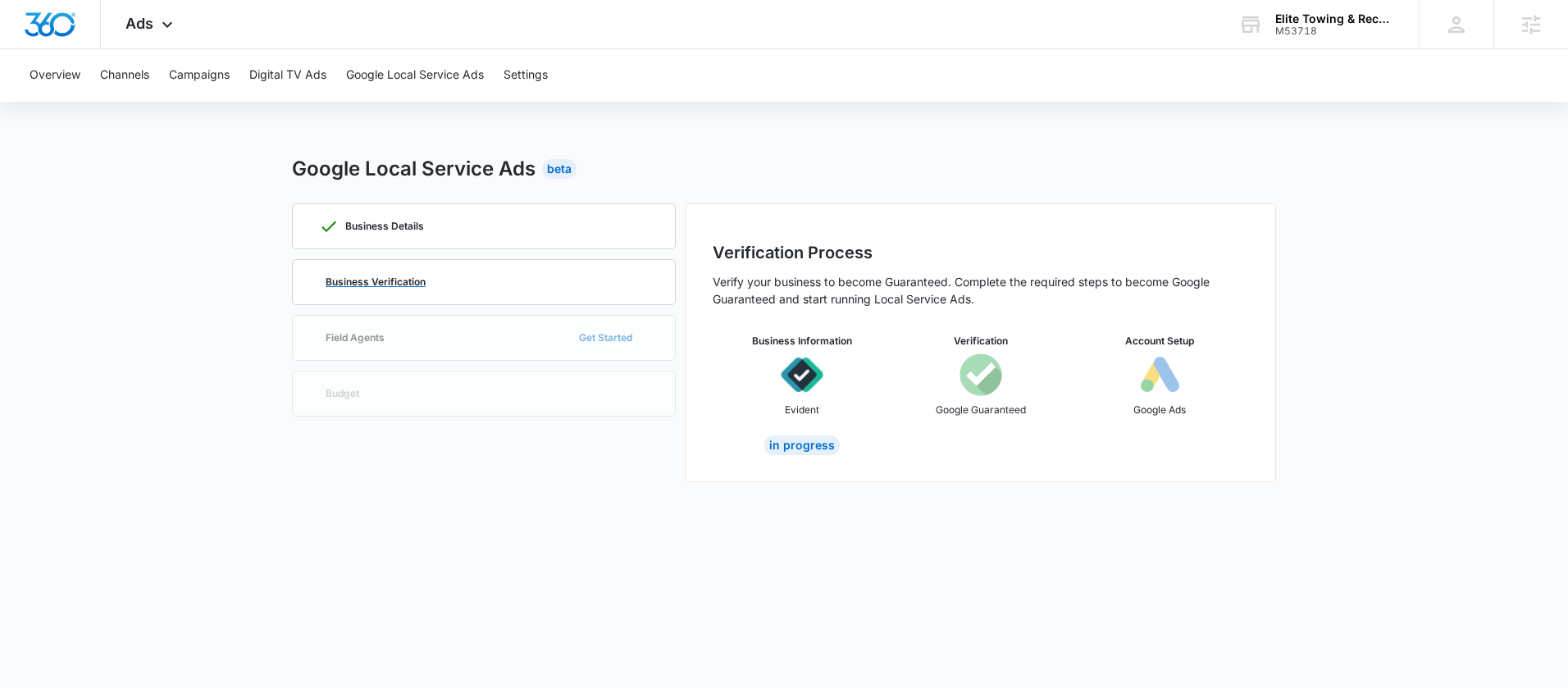
click at [471, 267] on div "Business Verification" at bounding box center [484, 282] width 330 height 44
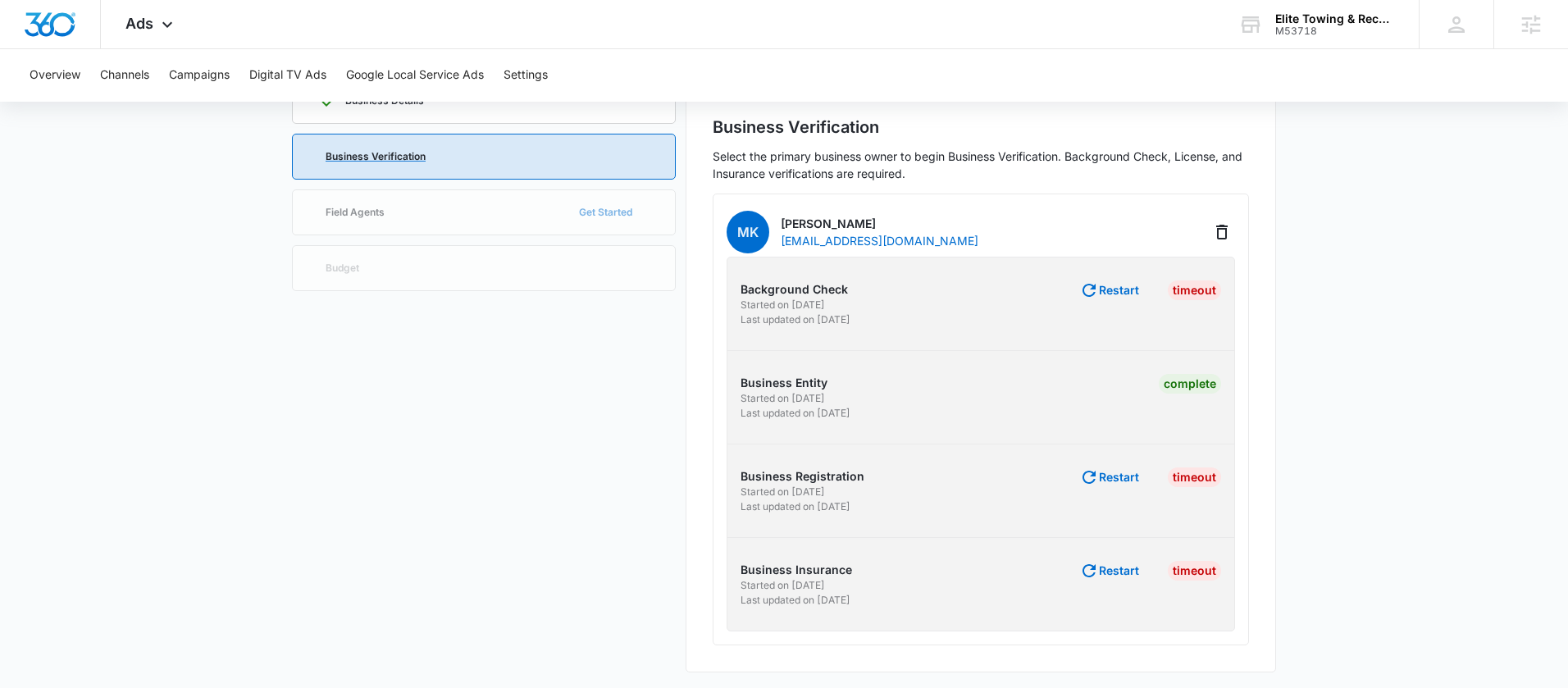
scroll to position [129, 0]
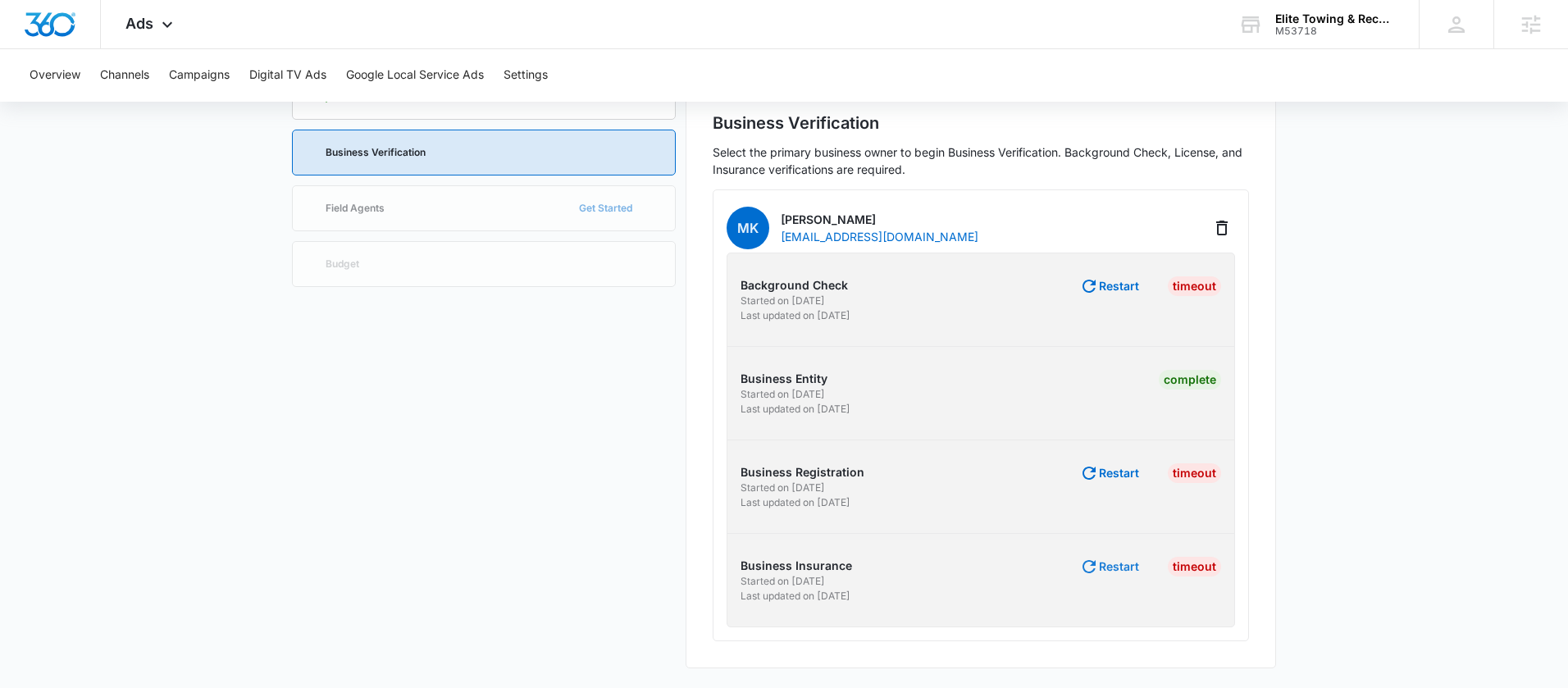
click at [1120, 561] on button "Restart" at bounding box center [1109, 566] width 60 height 20
click at [1105, 466] on button "Restart" at bounding box center [1109, 473] width 60 height 20
click at [1114, 289] on button "Restart" at bounding box center [1109, 285] width 60 height 20
